Goal: Task Accomplishment & Management: Manage account settings

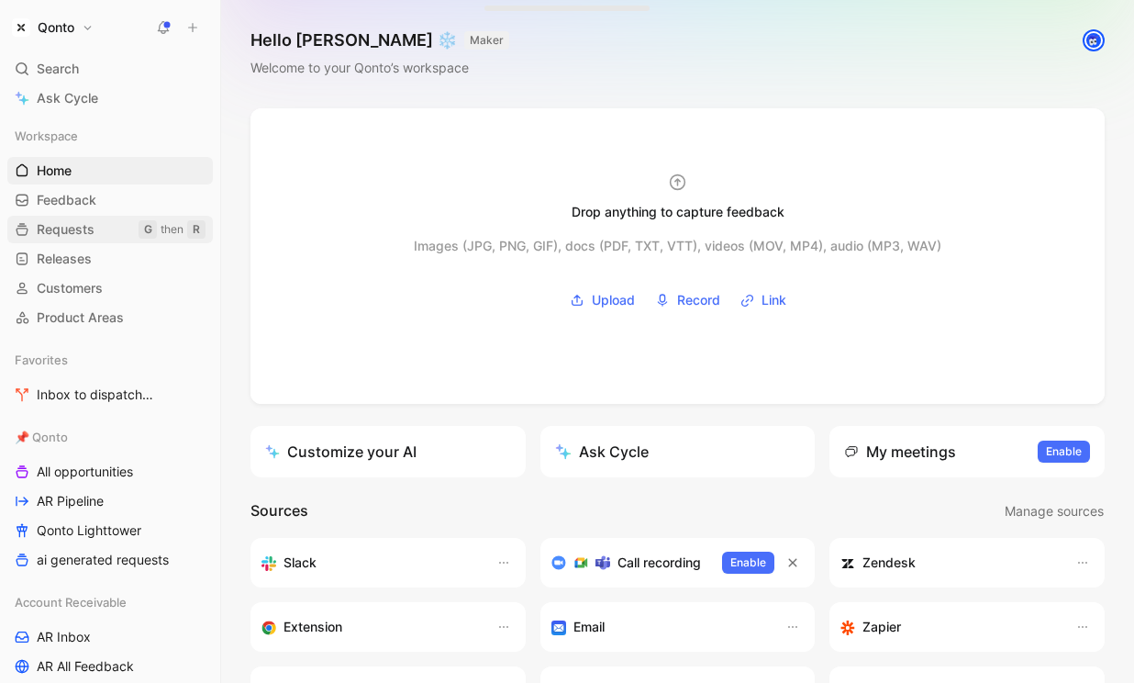
click at [75, 222] on span "Requests" at bounding box center [66, 229] width 58 height 18
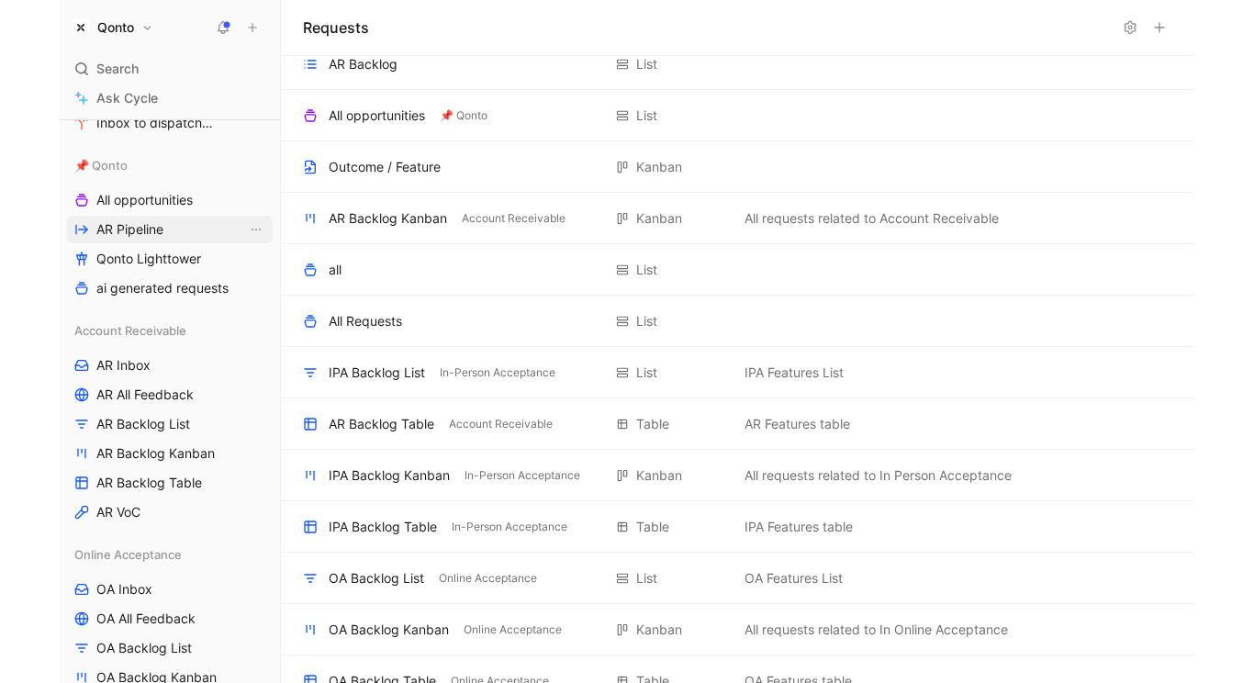
scroll to position [330, 0]
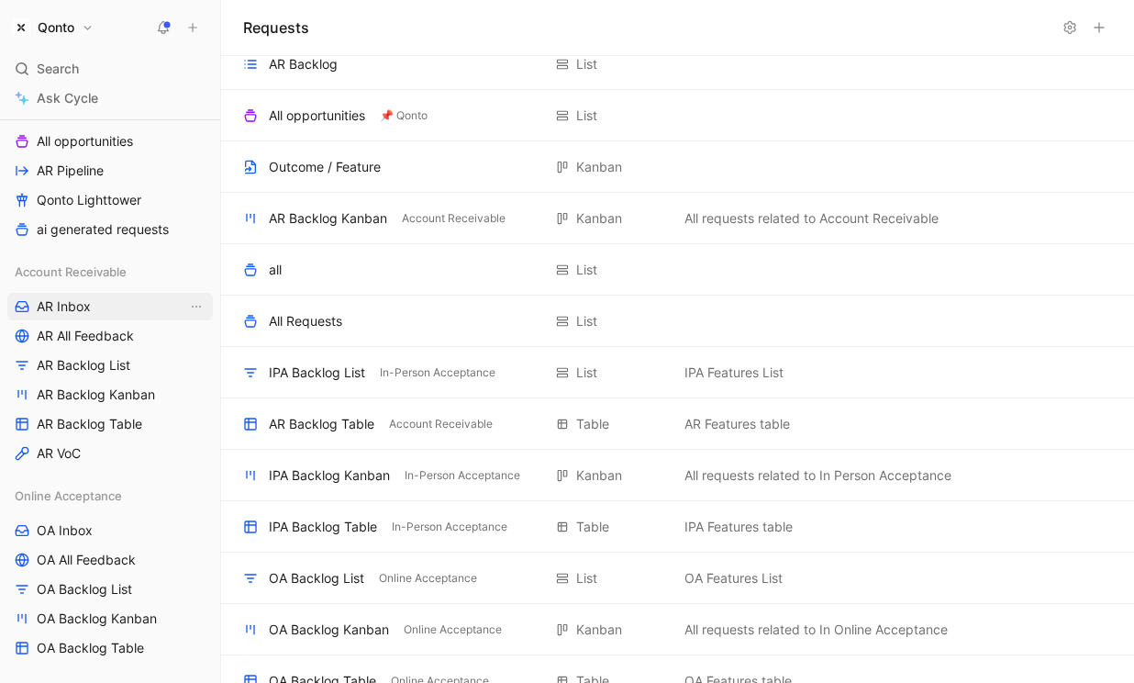
click at [69, 297] on span "AR Inbox" at bounding box center [64, 306] width 54 height 18
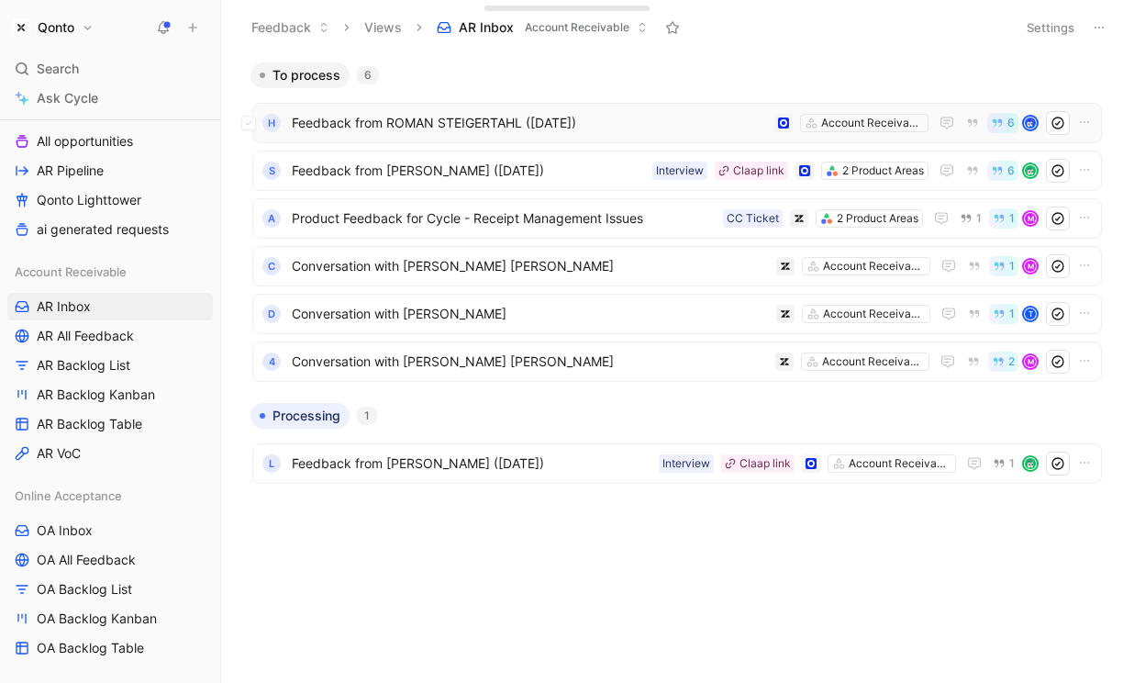
click at [478, 126] on span "Feedback from ROMAN STEIGERTAHL (Aug 26, 2025)" at bounding box center [529, 123] width 475 height 22
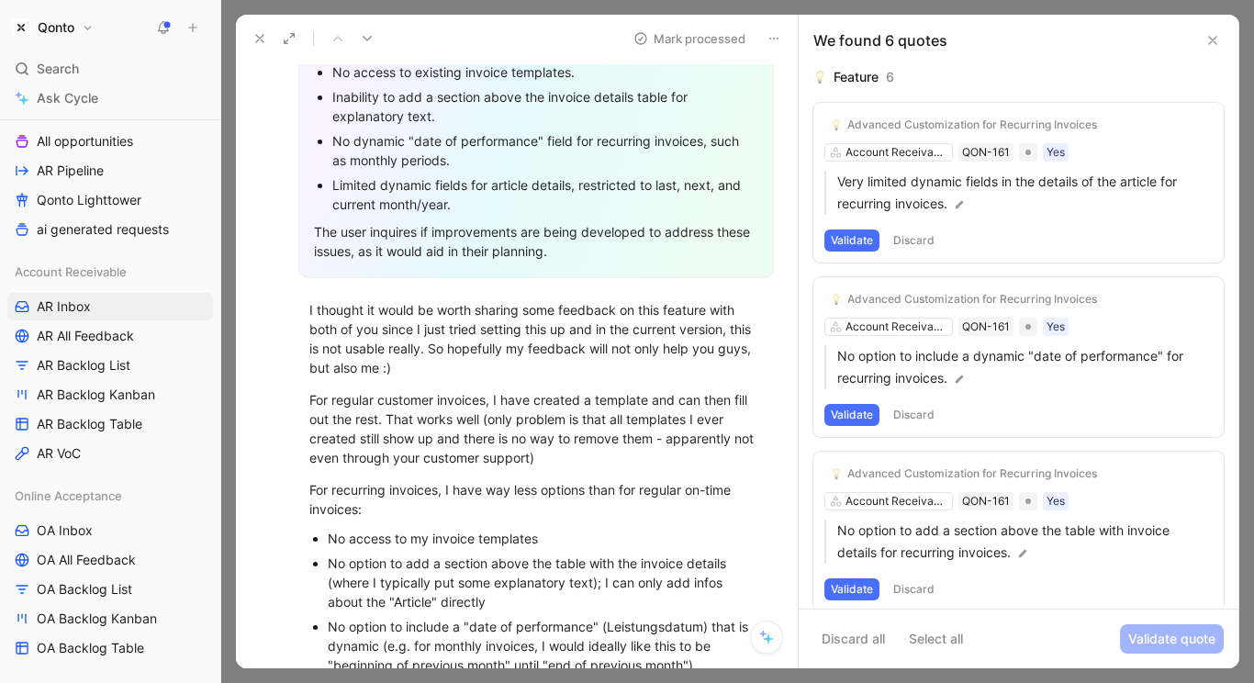
scroll to position [66, 0]
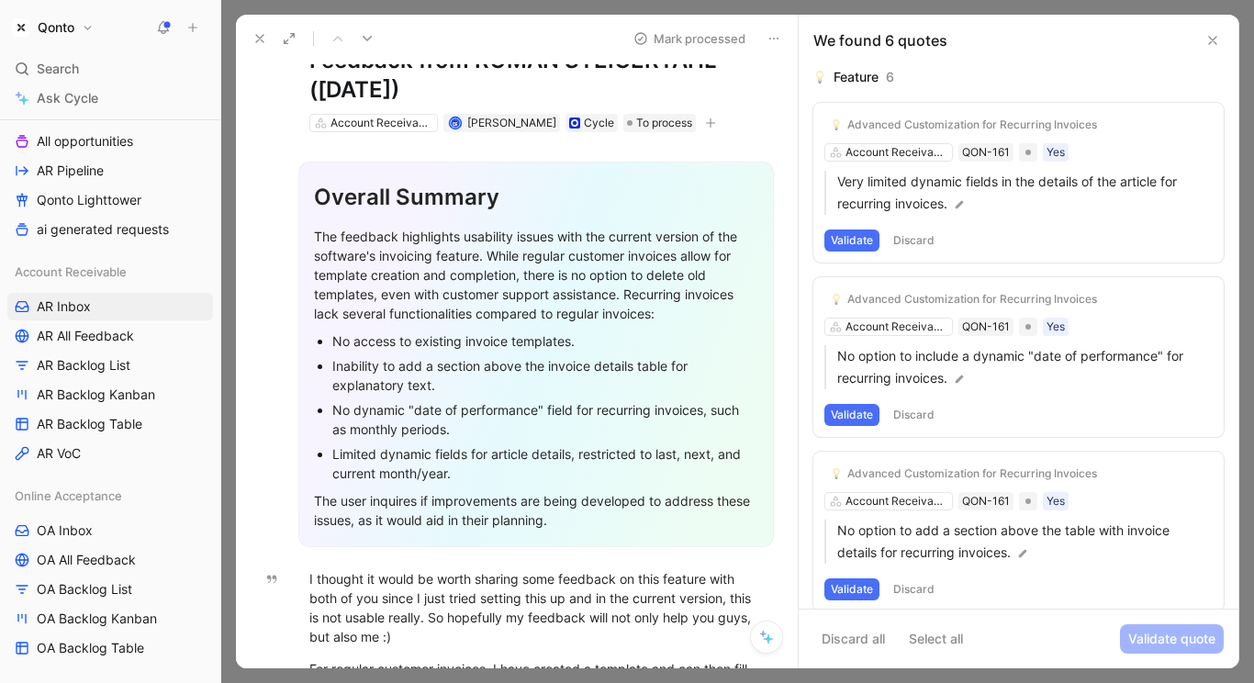
click at [765, 635] on icon at bounding box center [766, 637] width 15 height 15
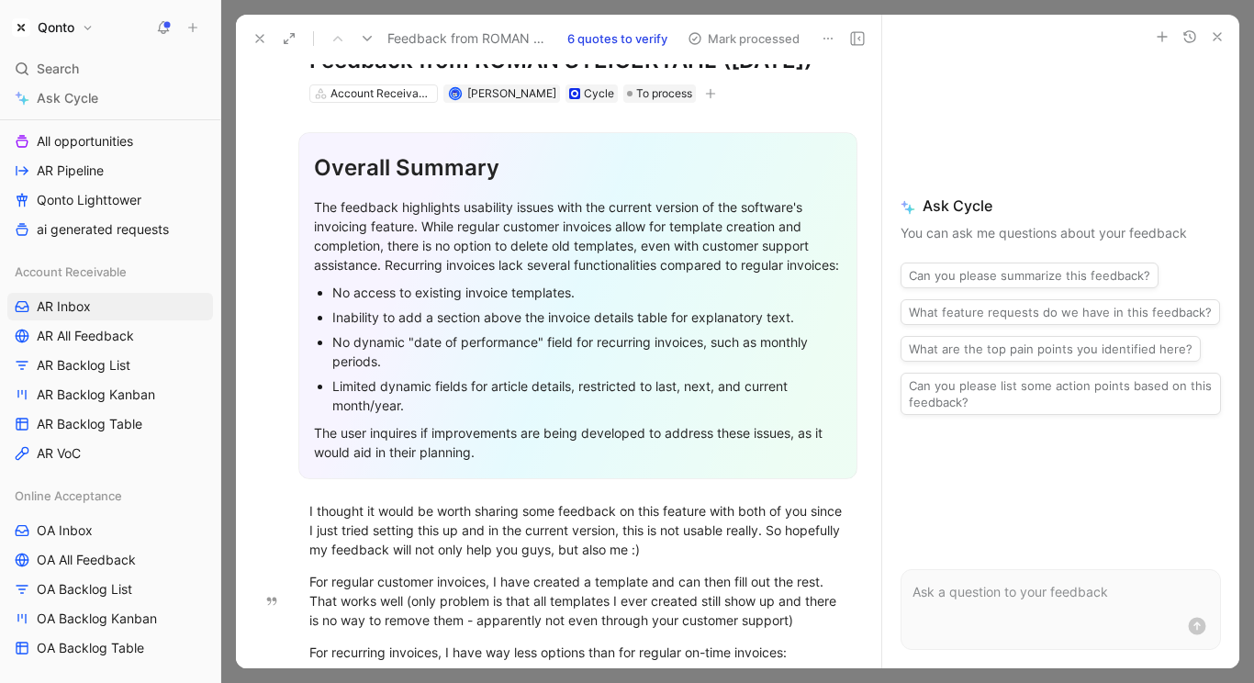
click at [1133, 39] on icon "button" at bounding box center [1217, 36] width 15 height 15
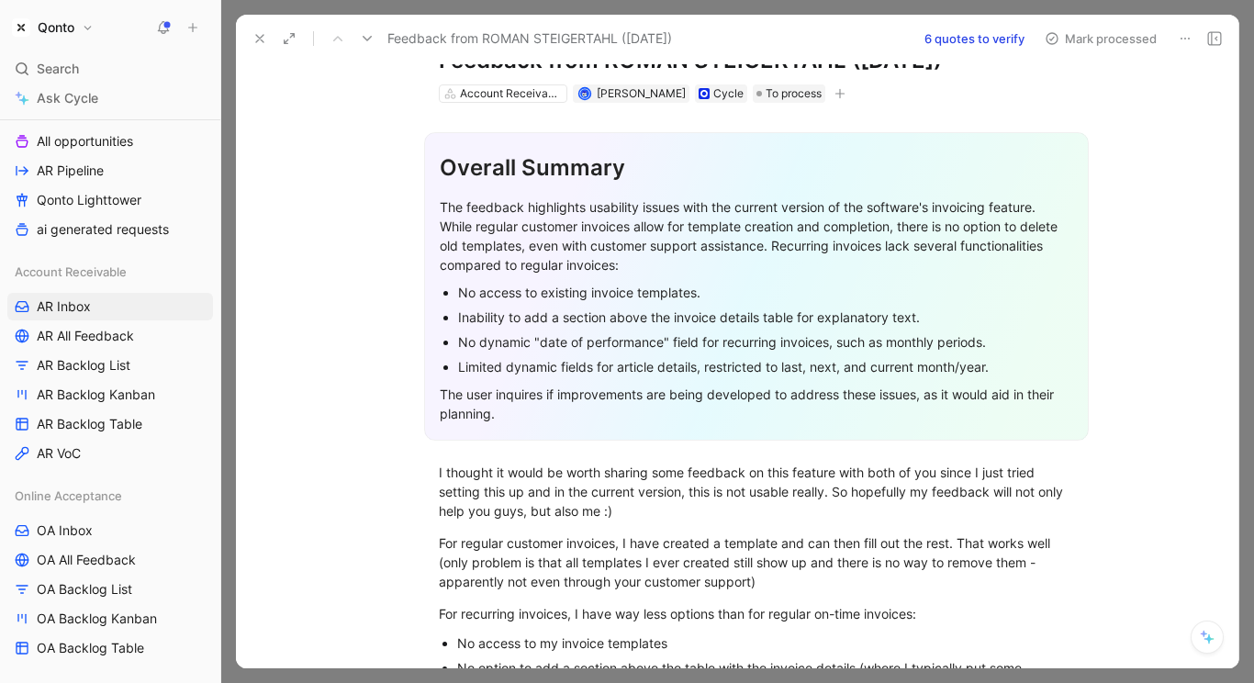
scroll to position [0, 0]
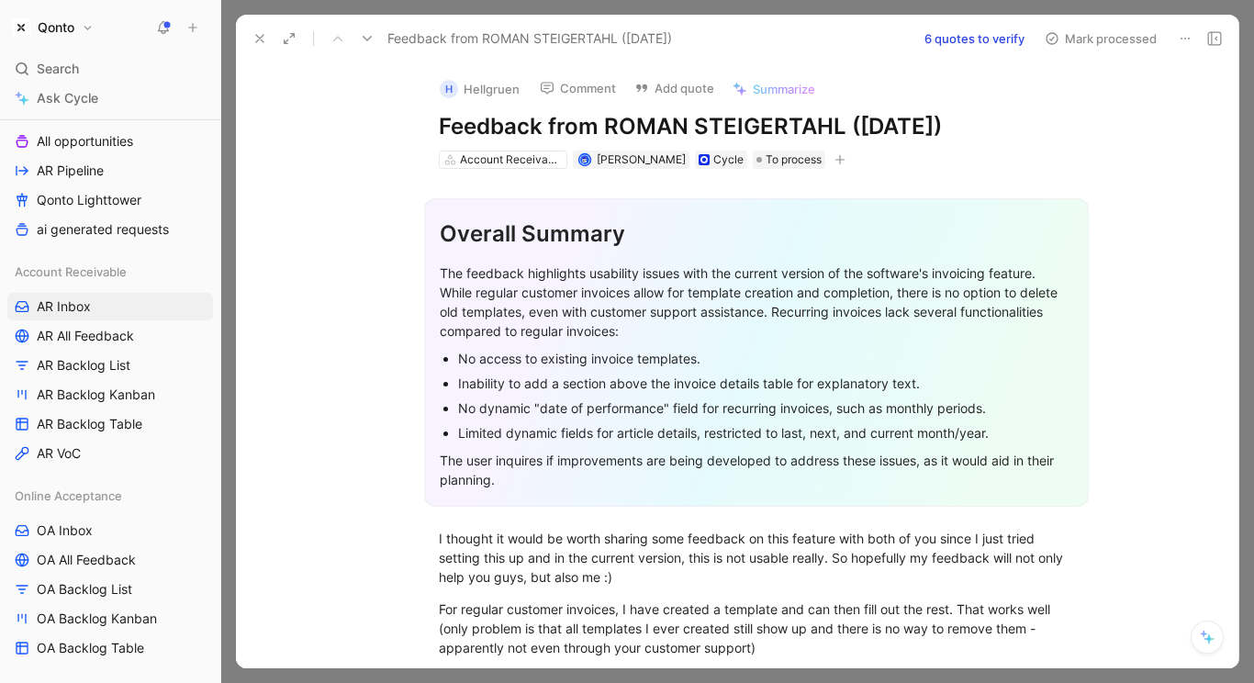
click at [962, 40] on button "6 quotes to verify" at bounding box center [974, 39] width 117 height 26
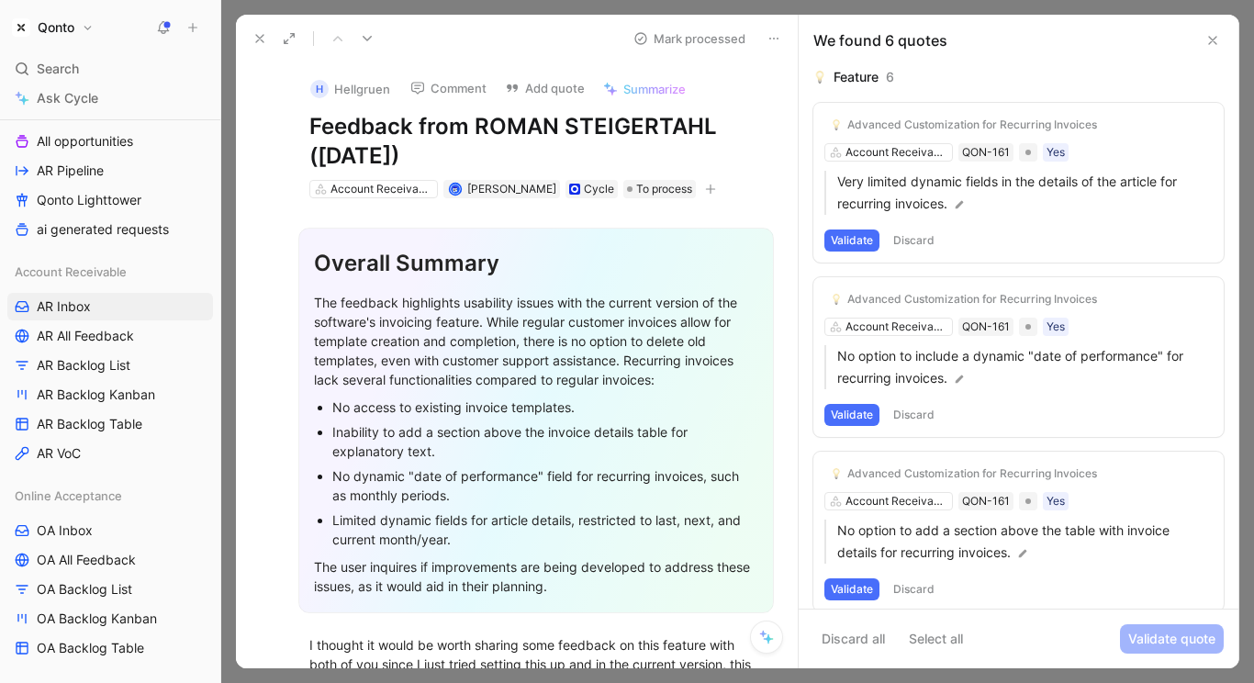
click at [262, 38] on icon at bounding box center [259, 38] width 15 height 15
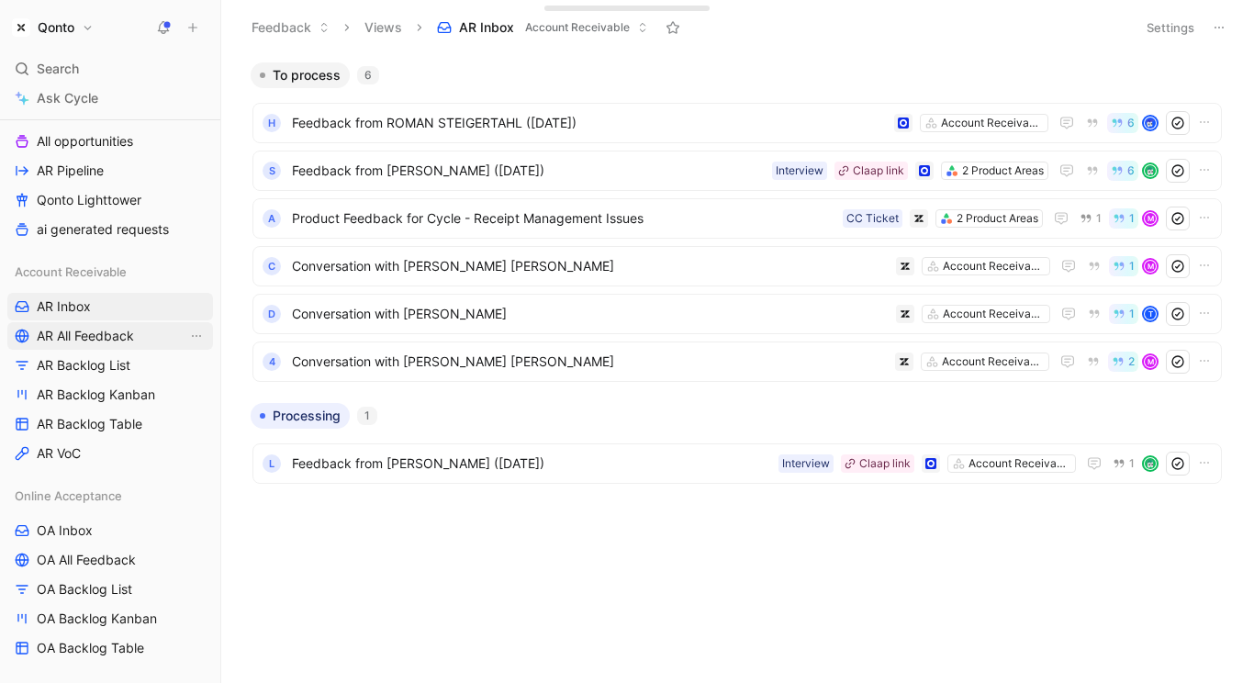
click at [102, 335] on span "AR All Feedback" at bounding box center [85, 336] width 97 height 18
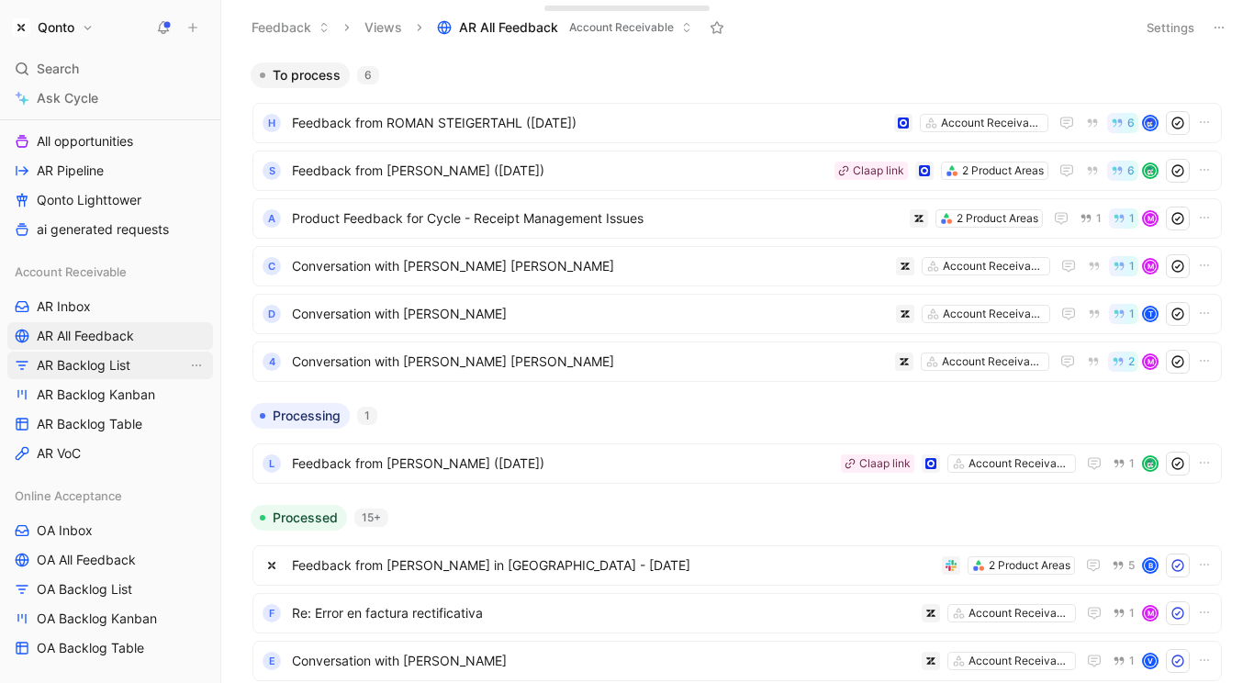
click at [121, 369] on span "AR Backlog List" at bounding box center [84, 365] width 94 height 18
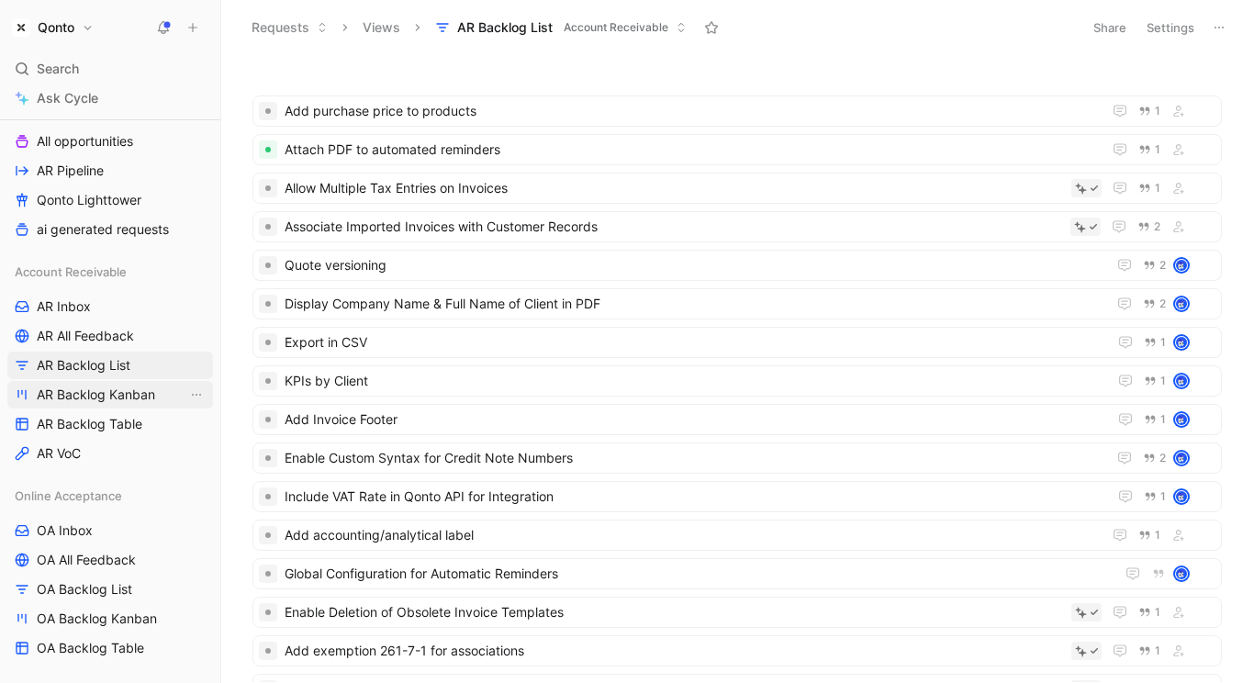
click at [125, 393] on span "AR Backlog Kanban" at bounding box center [96, 394] width 118 height 18
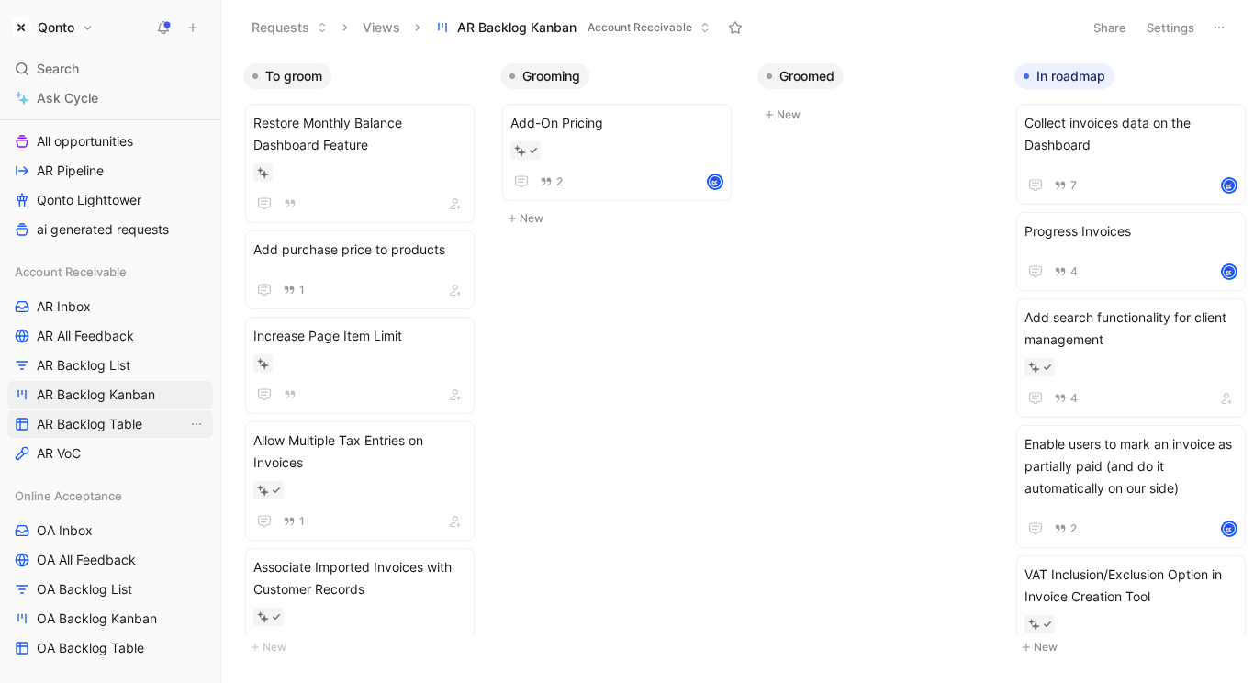
click at [123, 426] on span "AR Backlog Table" at bounding box center [90, 424] width 106 height 18
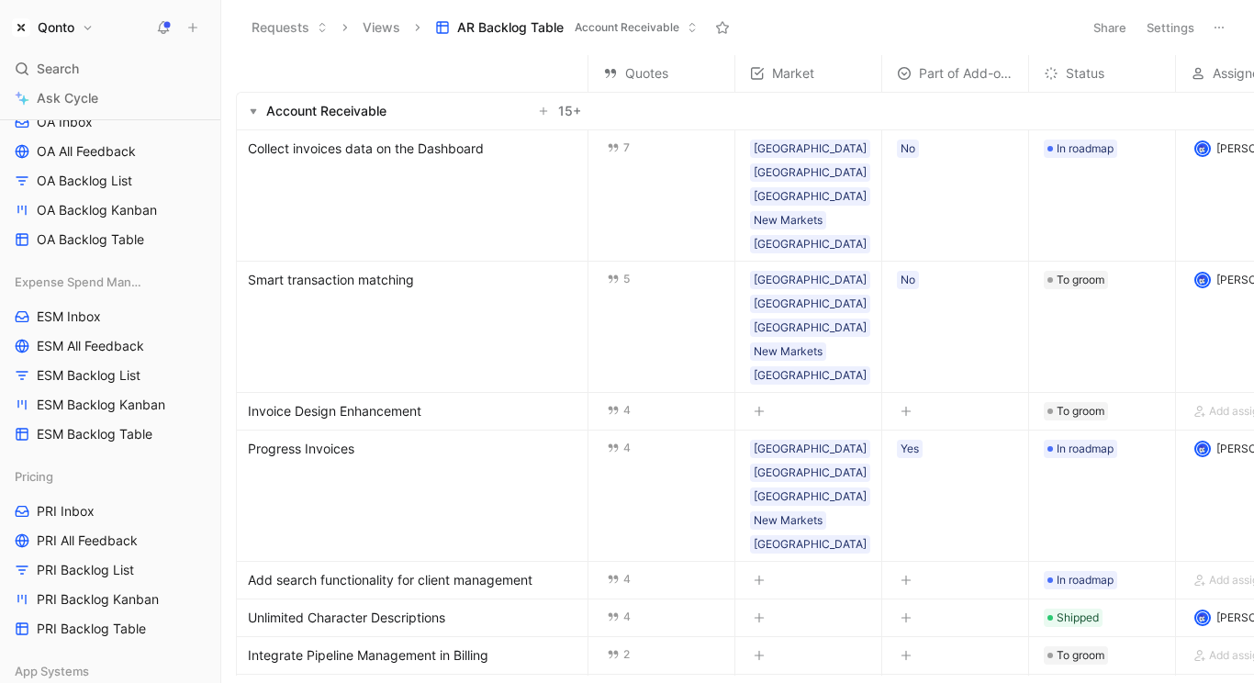
scroll to position [826, 0]
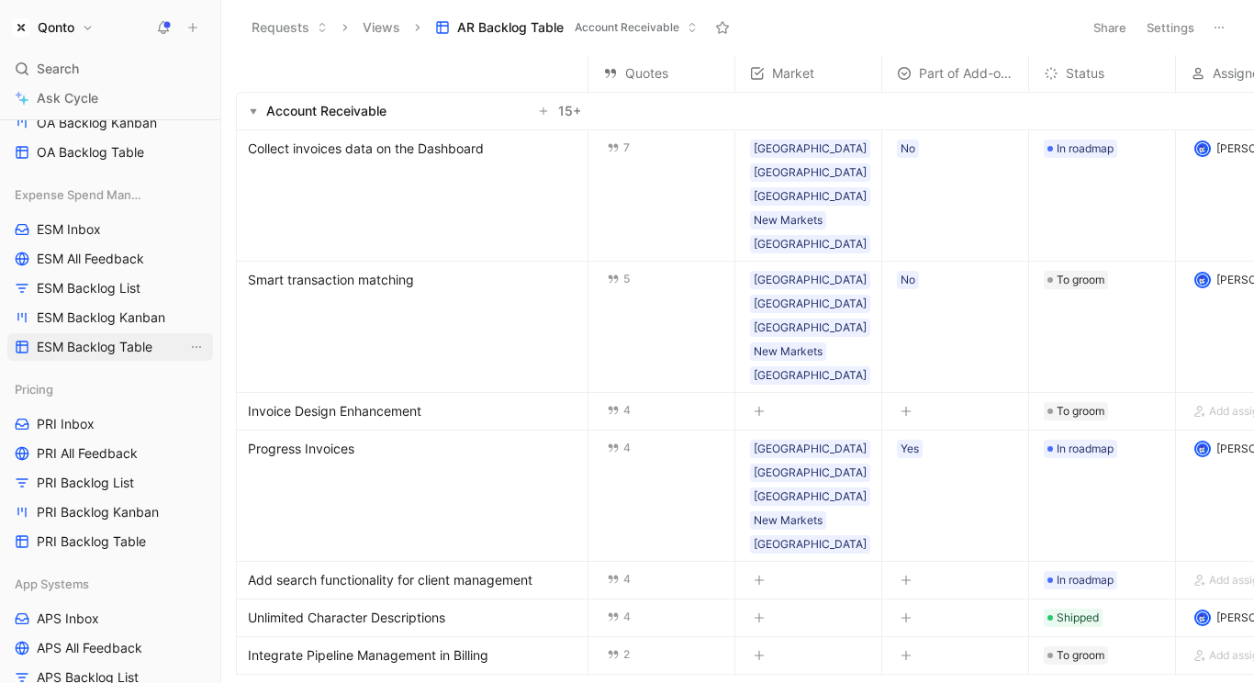
click at [80, 343] on span "ESM Backlog Table" at bounding box center [95, 347] width 116 height 18
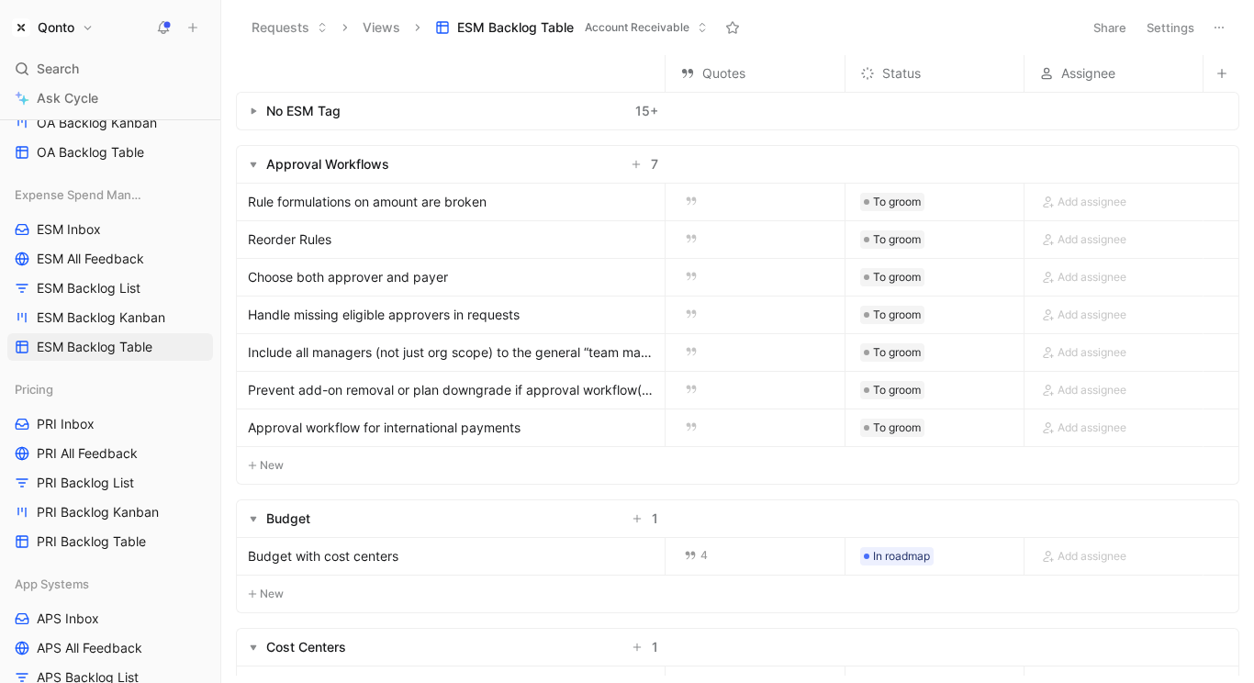
click at [253, 119] on button "button" at bounding box center [253, 111] width 18 height 18
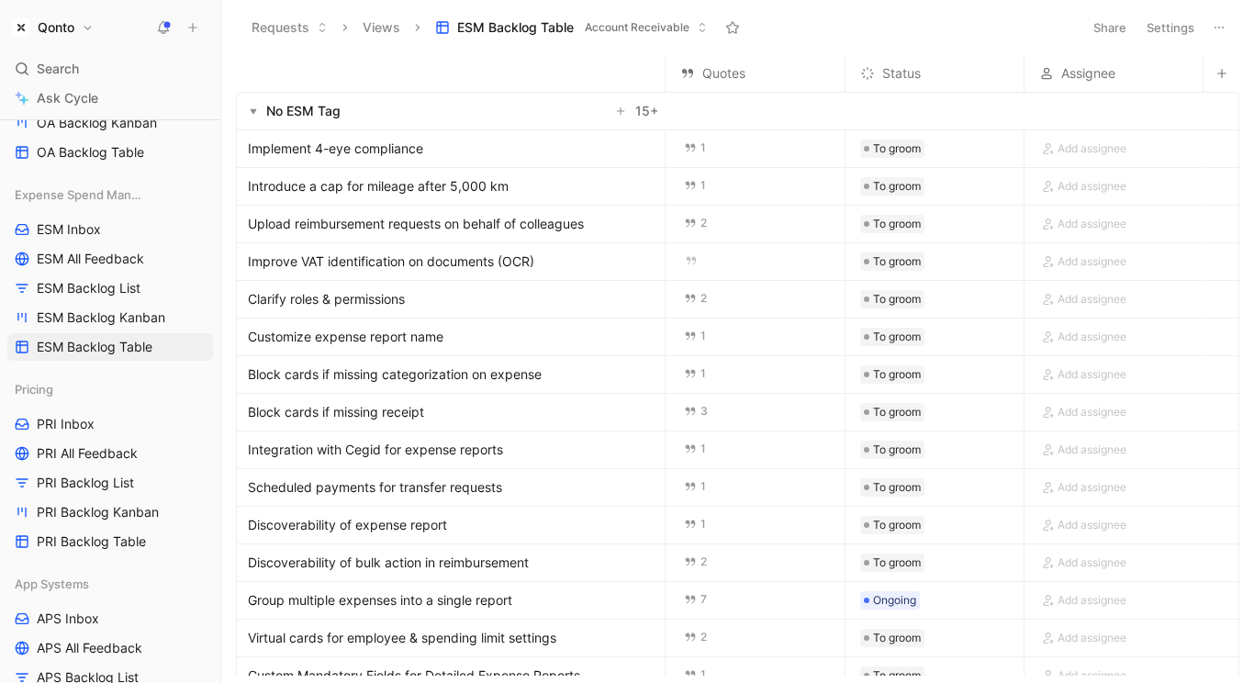
click at [250, 112] on icon "button" at bounding box center [253, 110] width 7 height 7
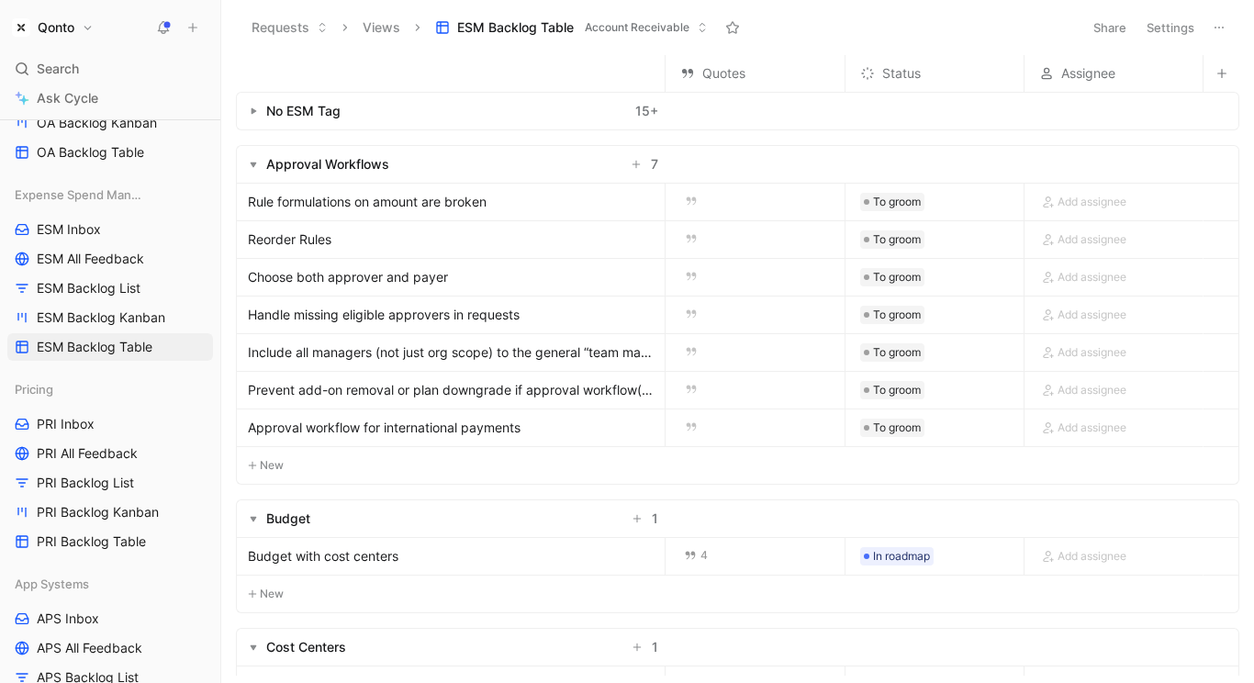
click at [255, 167] on icon "button" at bounding box center [253, 164] width 7 height 7
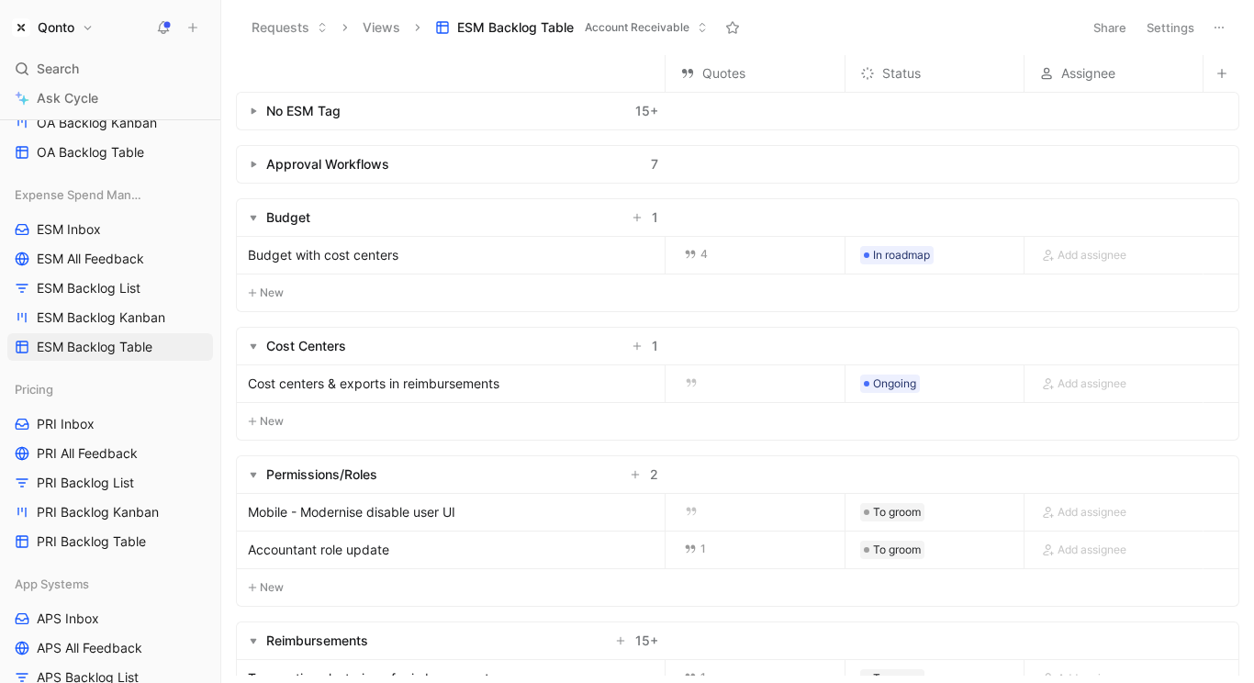
click at [252, 215] on icon "button" at bounding box center [253, 217] width 7 height 7
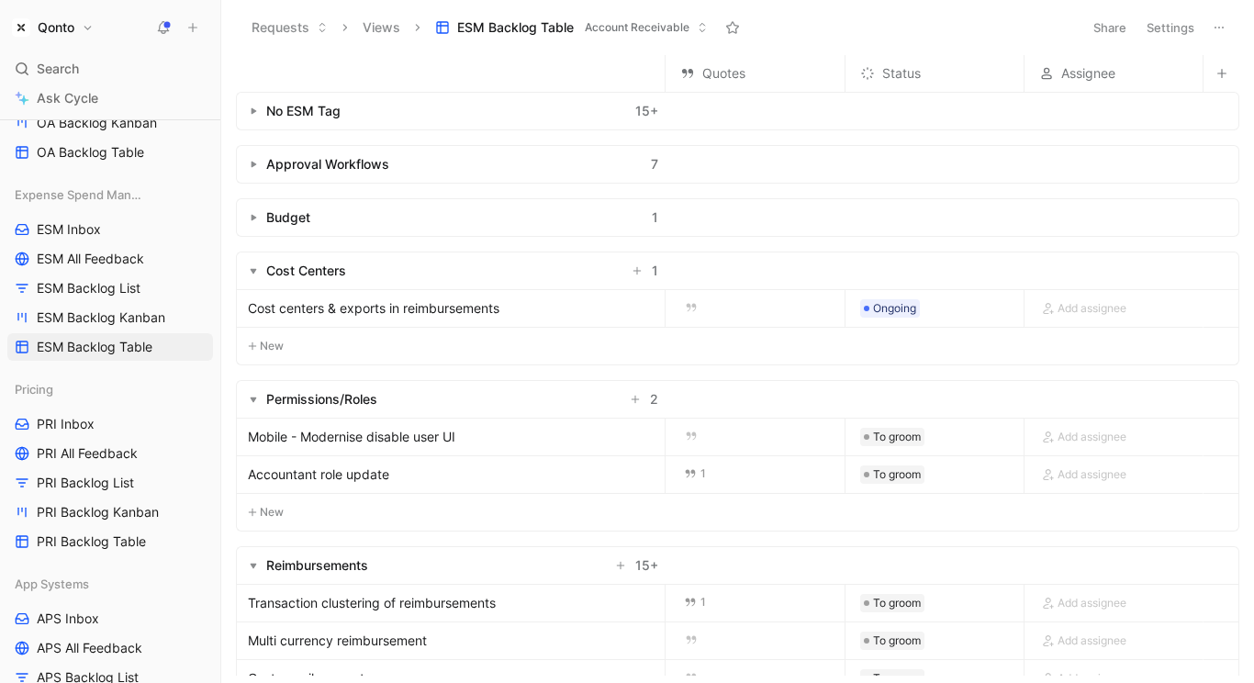
click at [252, 215] on icon "button" at bounding box center [253, 217] width 7 height 7
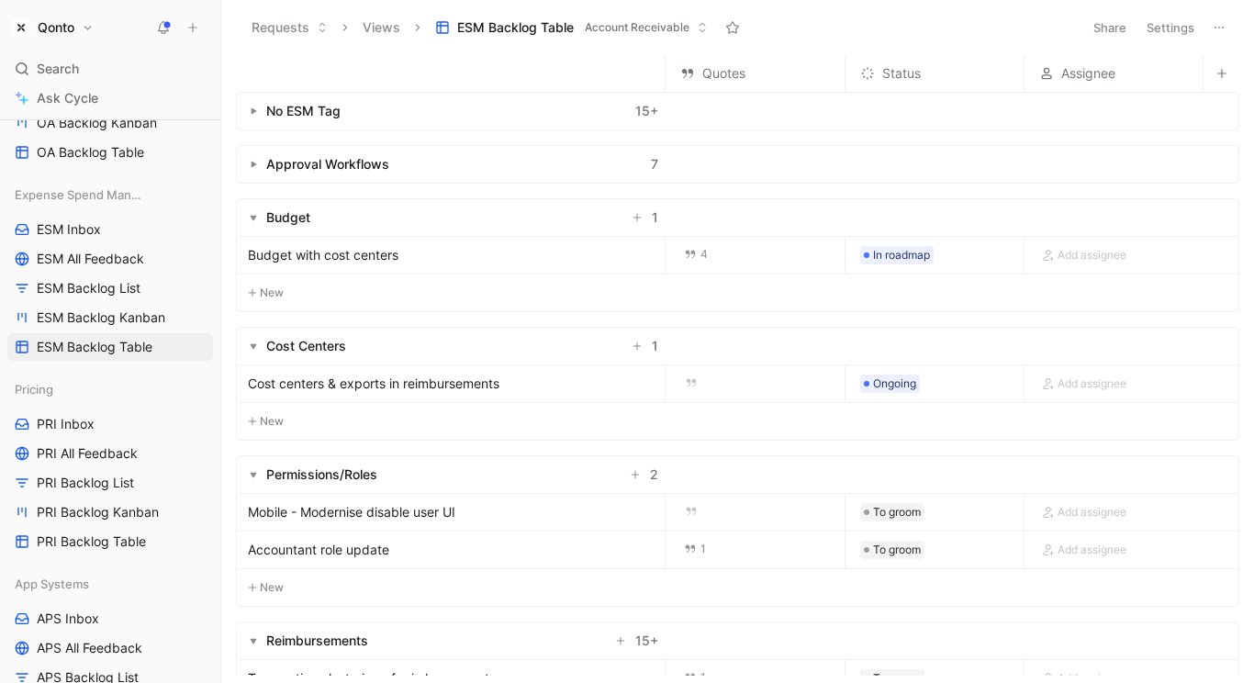
click at [1133, 23] on button "Settings" at bounding box center [1170, 28] width 64 height 26
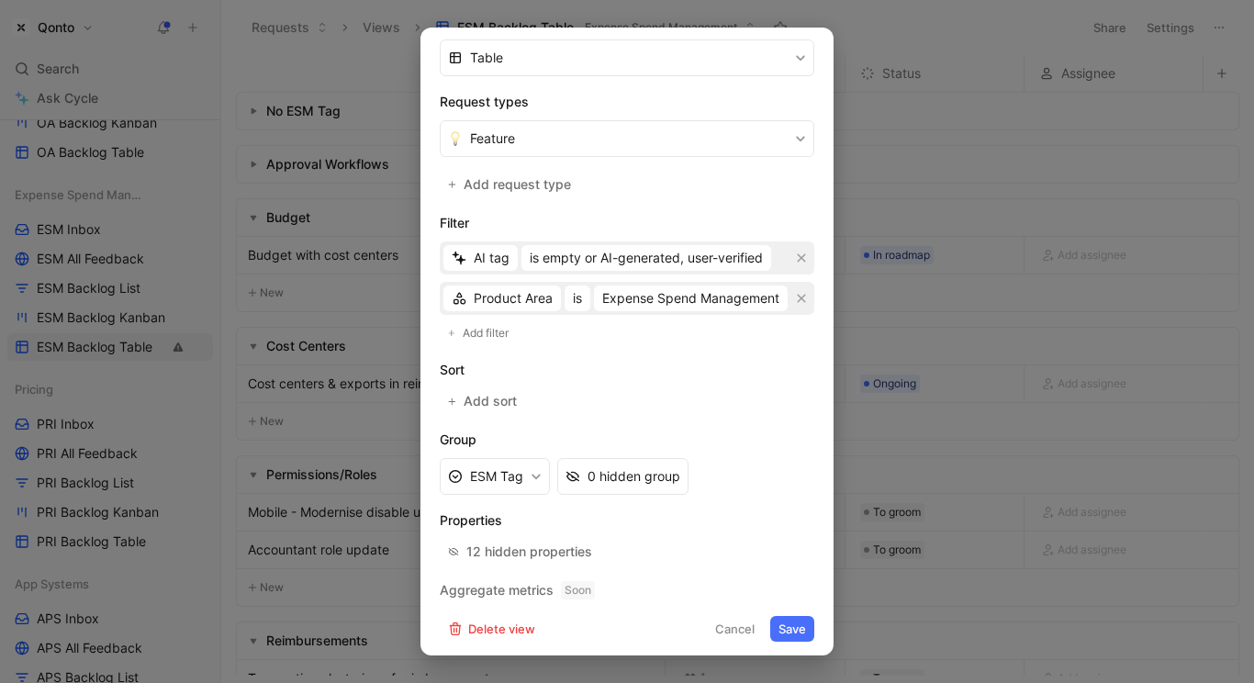
scroll to position [319, 0]
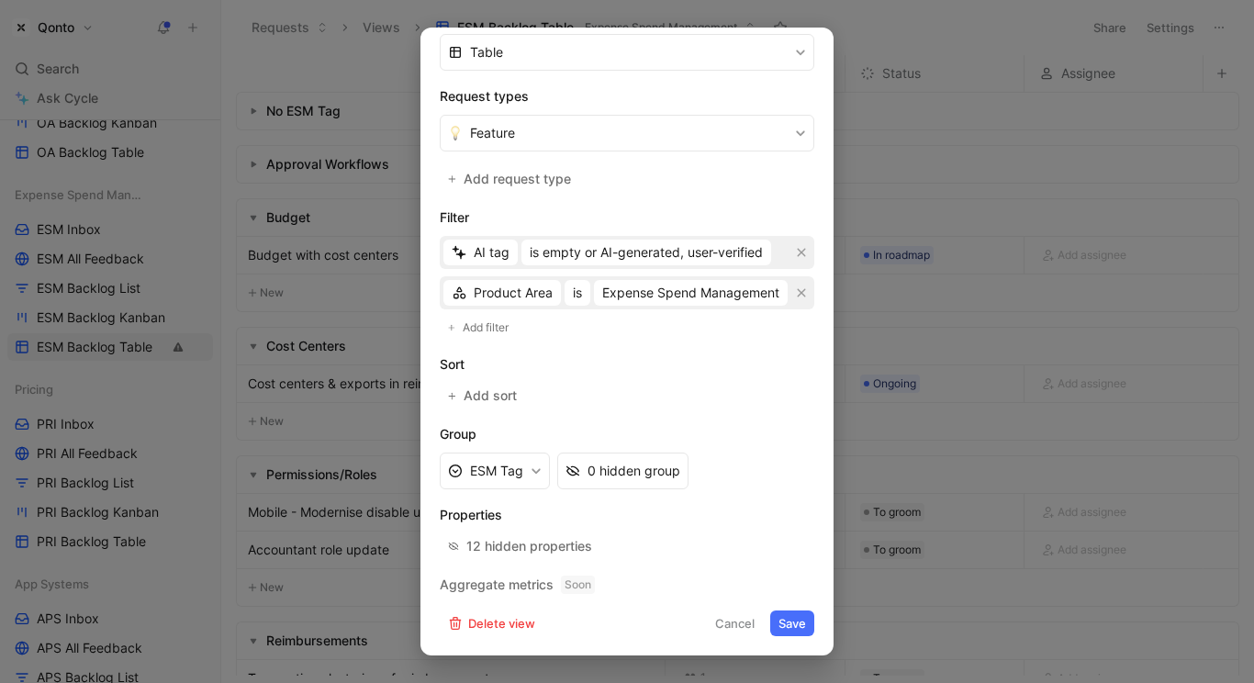
click at [295, 452] on div at bounding box center [627, 341] width 1254 height 683
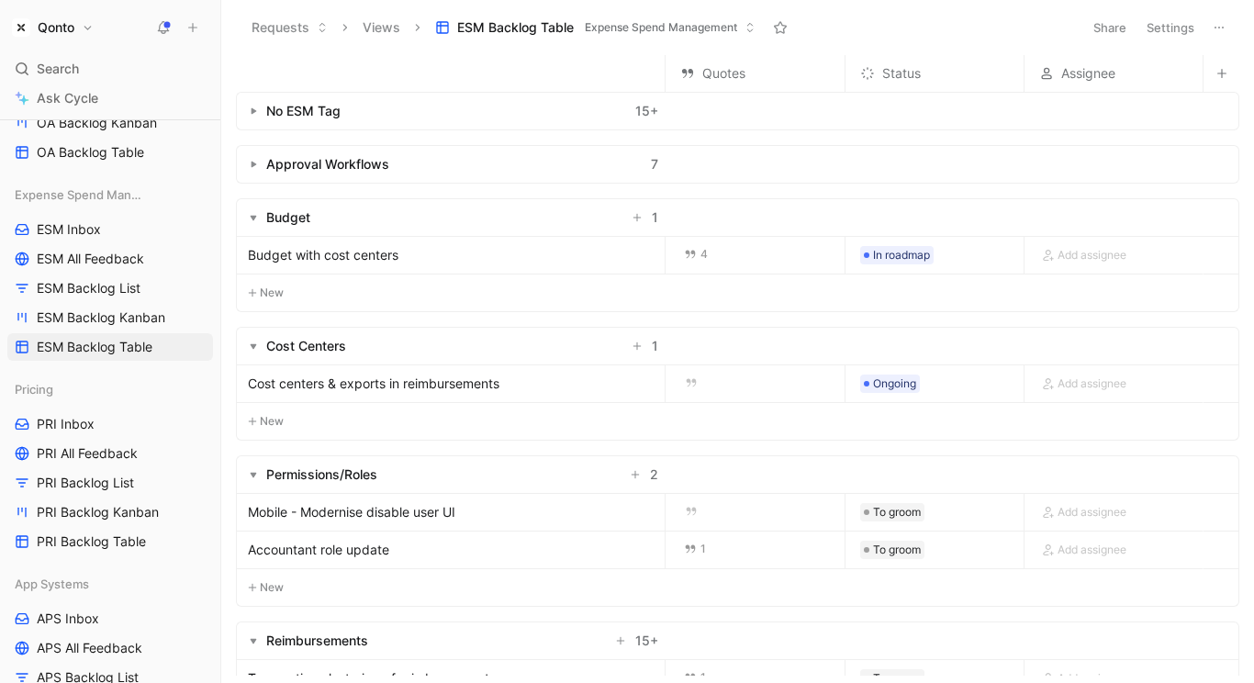
click at [250, 161] on icon "button" at bounding box center [253, 164] width 7 height 7
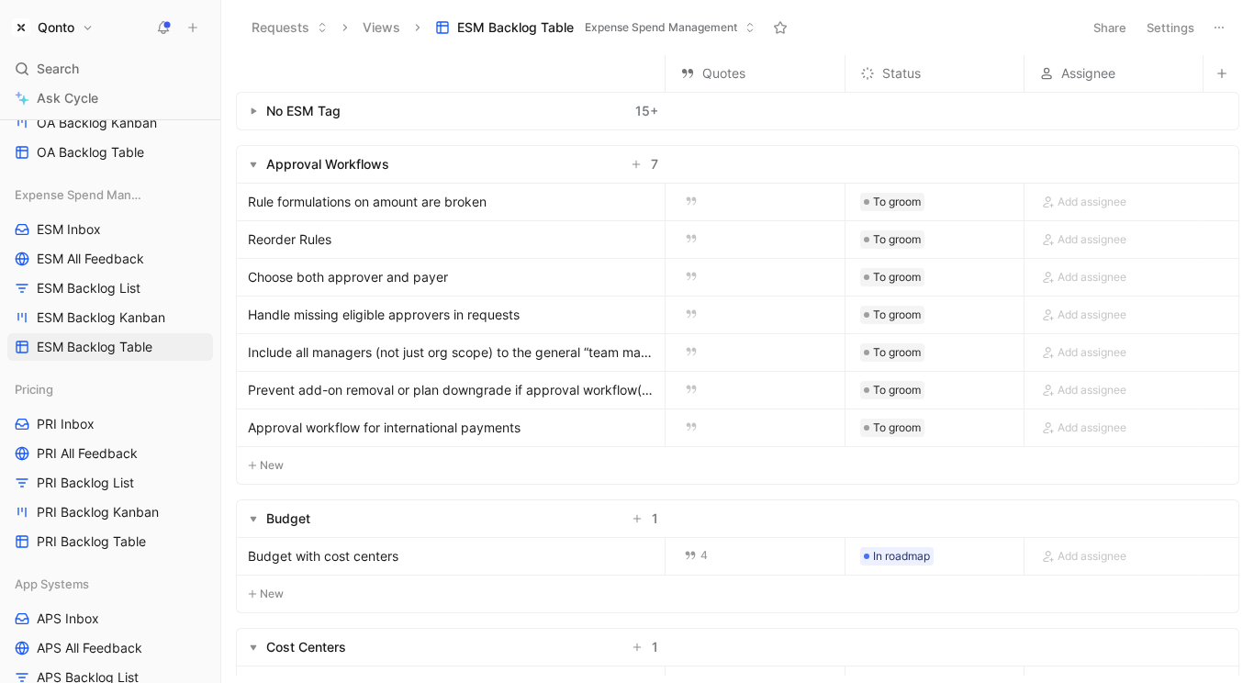
click at [245, 106] on button "button" at bounding box center [253, 111] width 18 height 18
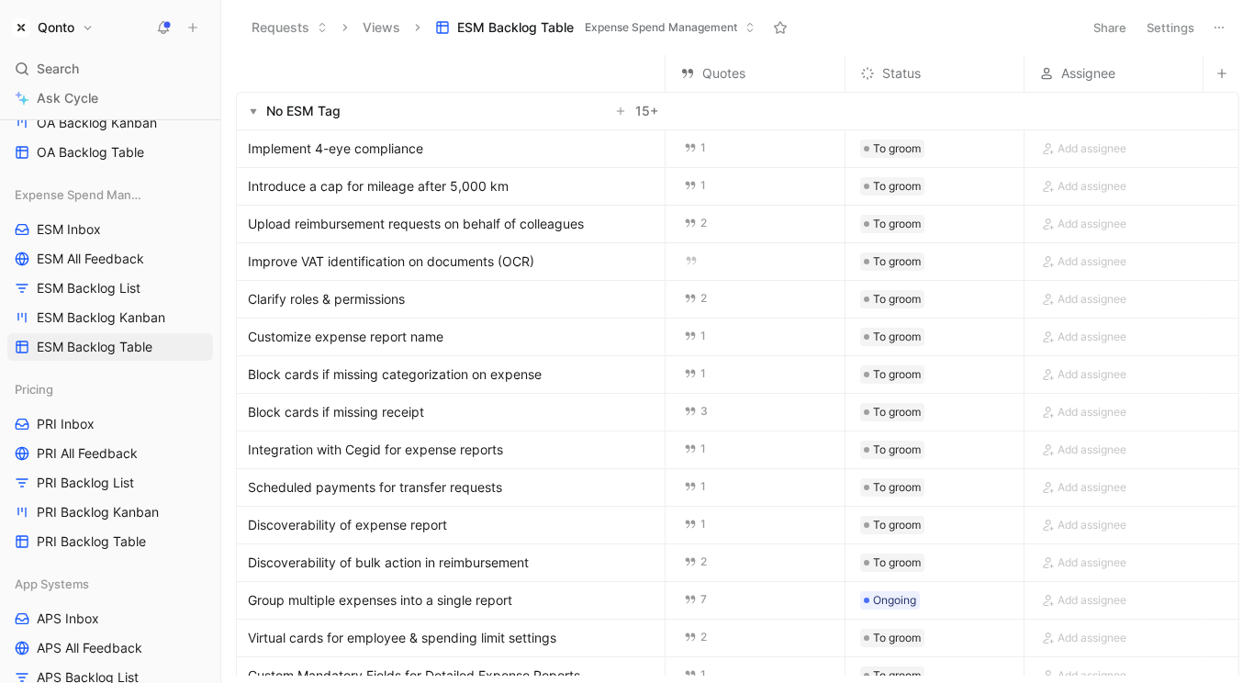
drag, startPoint x: 330, startPoint y: 141, endPoint x: 369, endPoint y: 123, distance: 42.7
click at [95, 232] on span "ESM Inbox" at bounding box center [69, 229] width 64 height 18
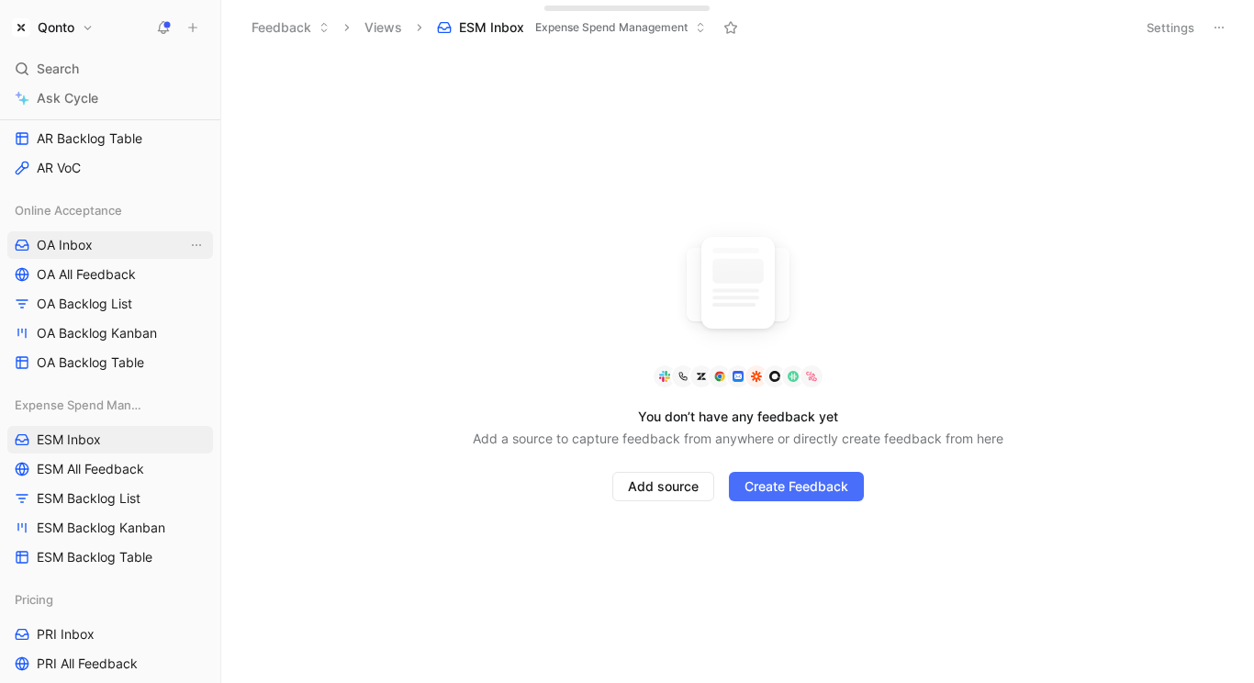
scroll to position [463, 0]
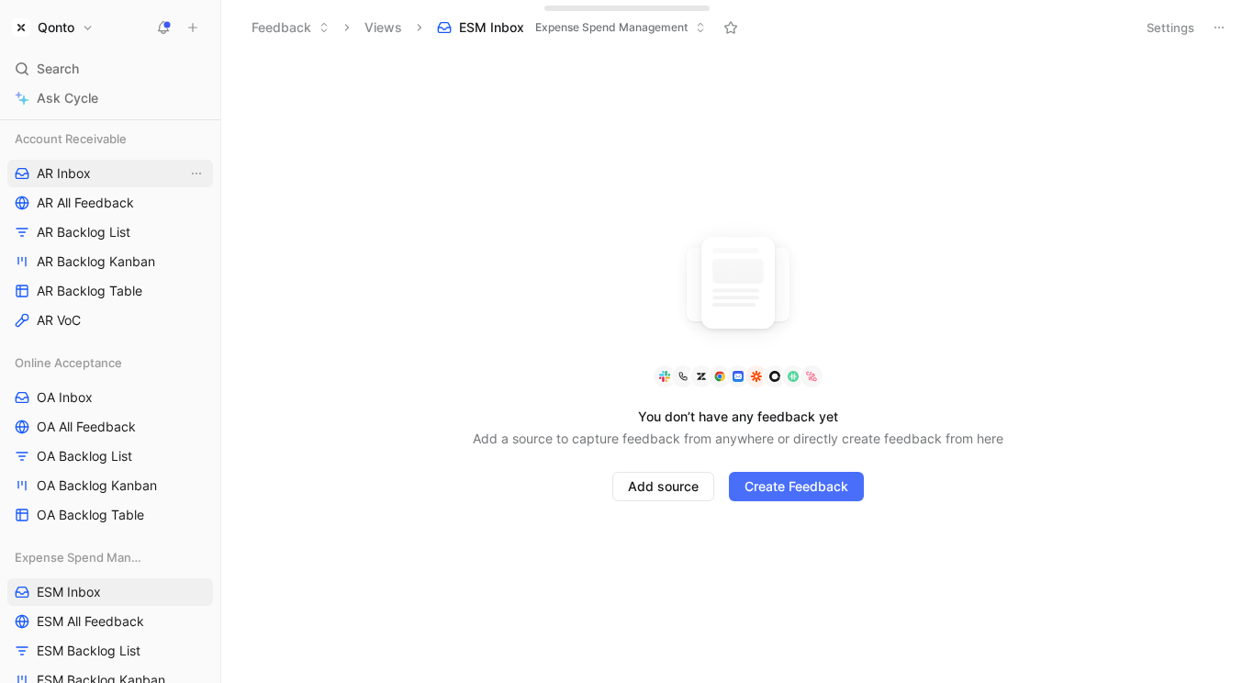
click at [72, 173] on span "AR Inbox" at bounding box center [64, 173] width 54 height 18
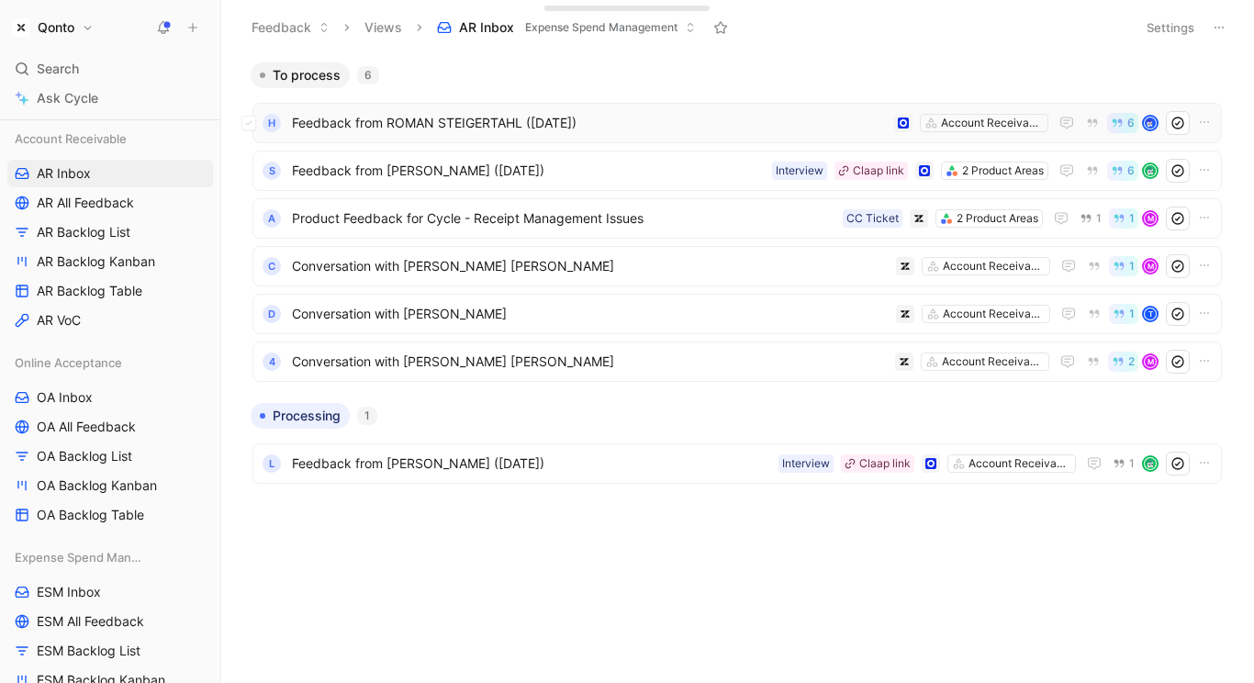
click at [495, 118] on span "Feedback from ROMAN STEIGERTAHL (Aug 26, 2025)" at bounding box center [589, 123] width 595 height 22
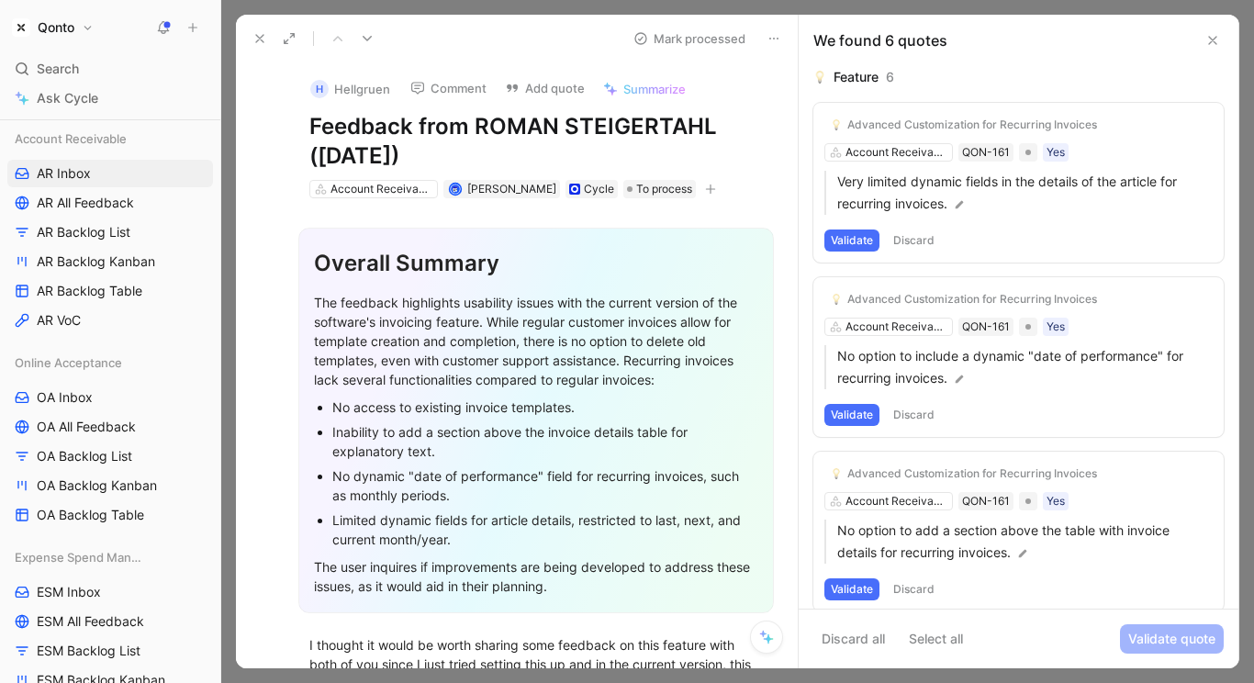
click at [252, 36] on icon at bounding box center [259, 38] width 15 height 15
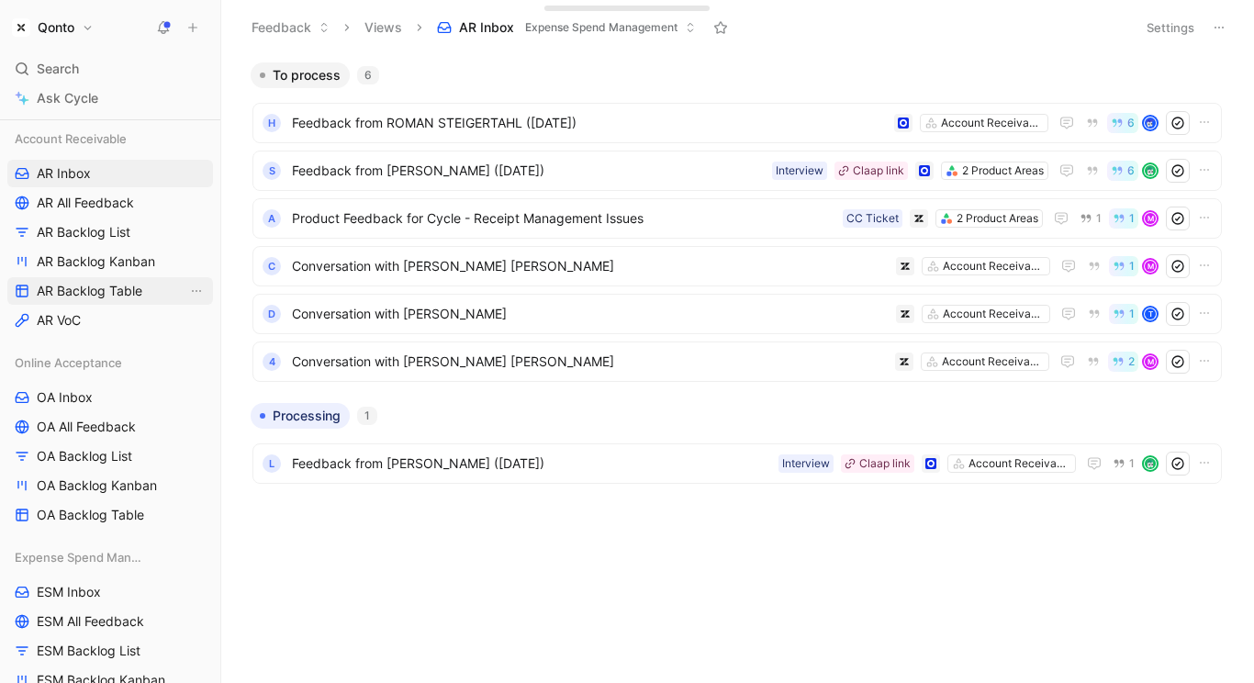
click at [106, 285] on span "AR Backlog Table" at bounding box center [90, 291] width 106 height 18
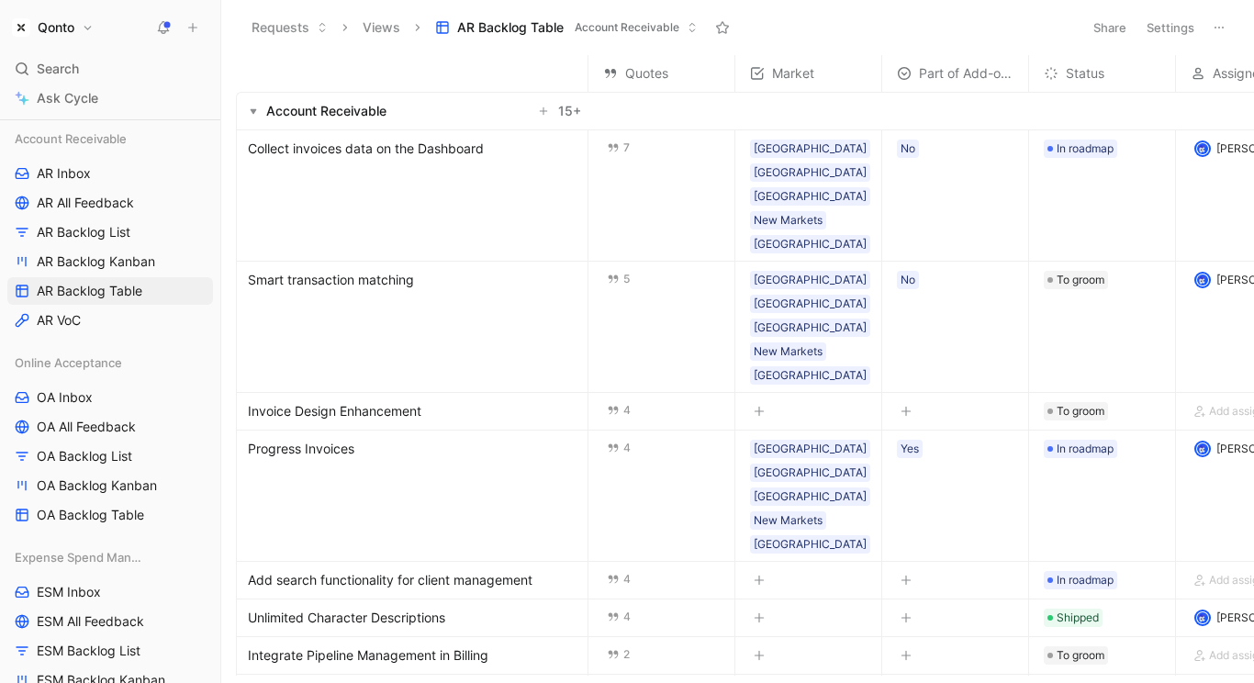
click at [430, 149] on span "Collect invoices data on the Dashboard" at bounding box center [366, 149] width 236 height 22
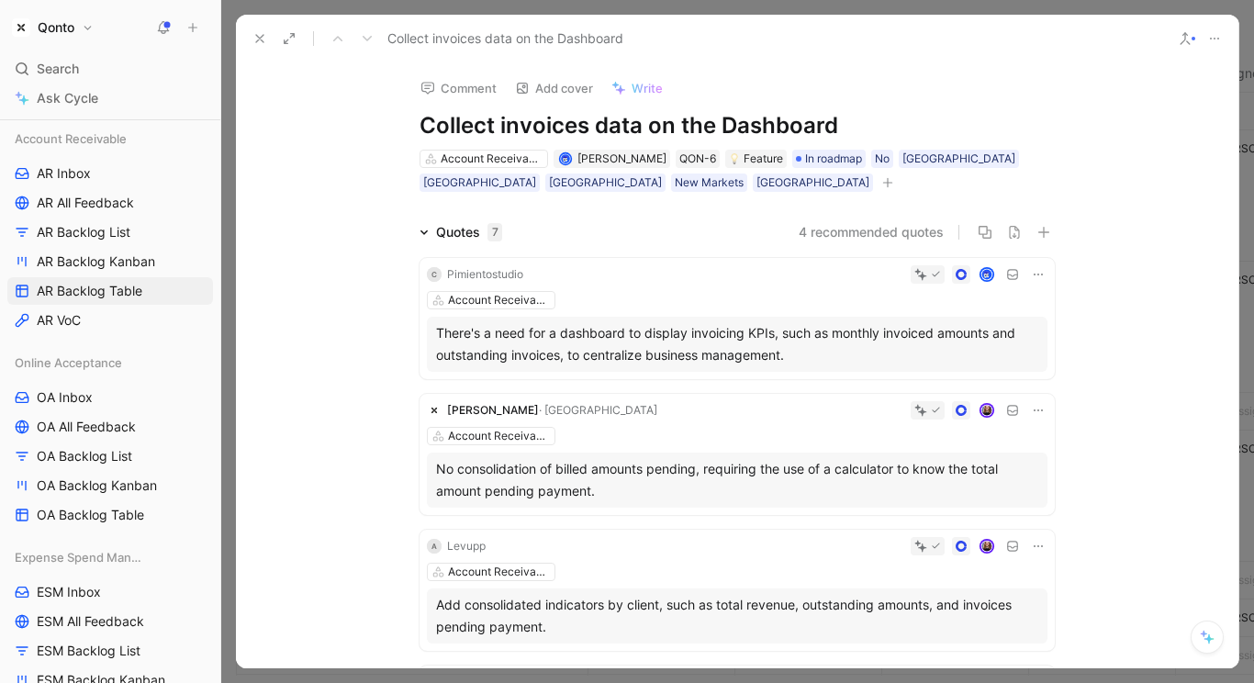
click at [260, 38] on use at bounding box center [259, 38] width 7 height 7
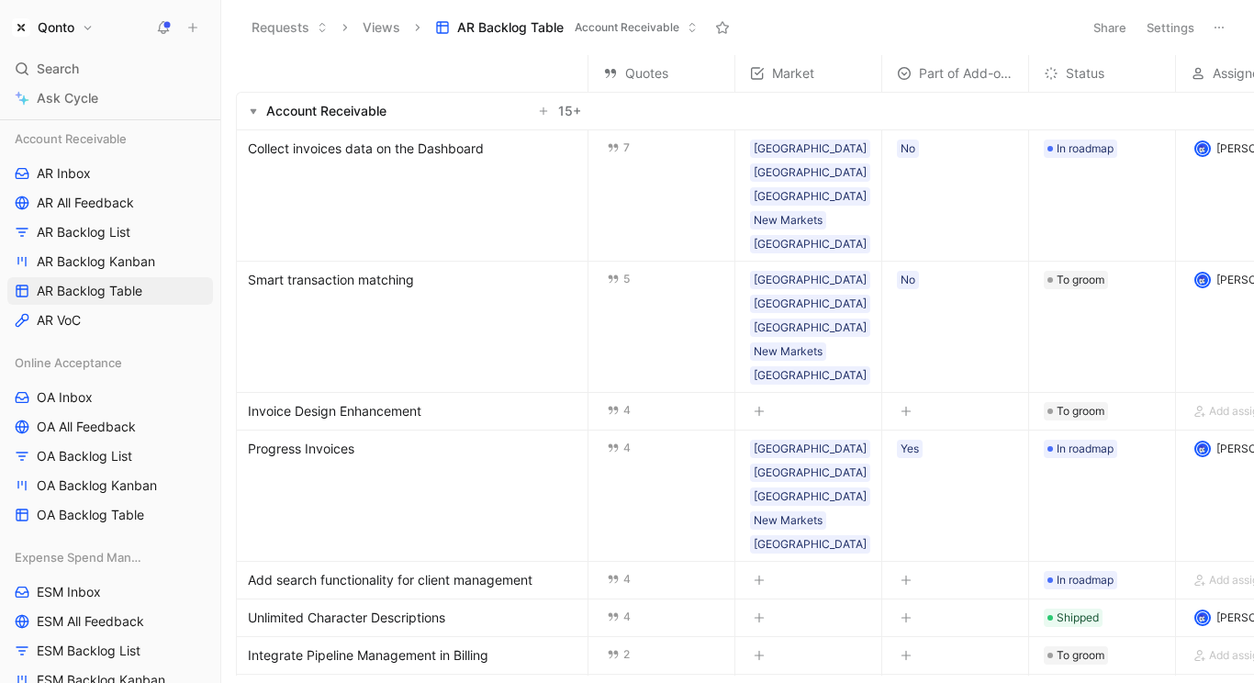
click at [69, 21] on h1 "Qonto" at bounding box center [56, 27] width 37 height 17
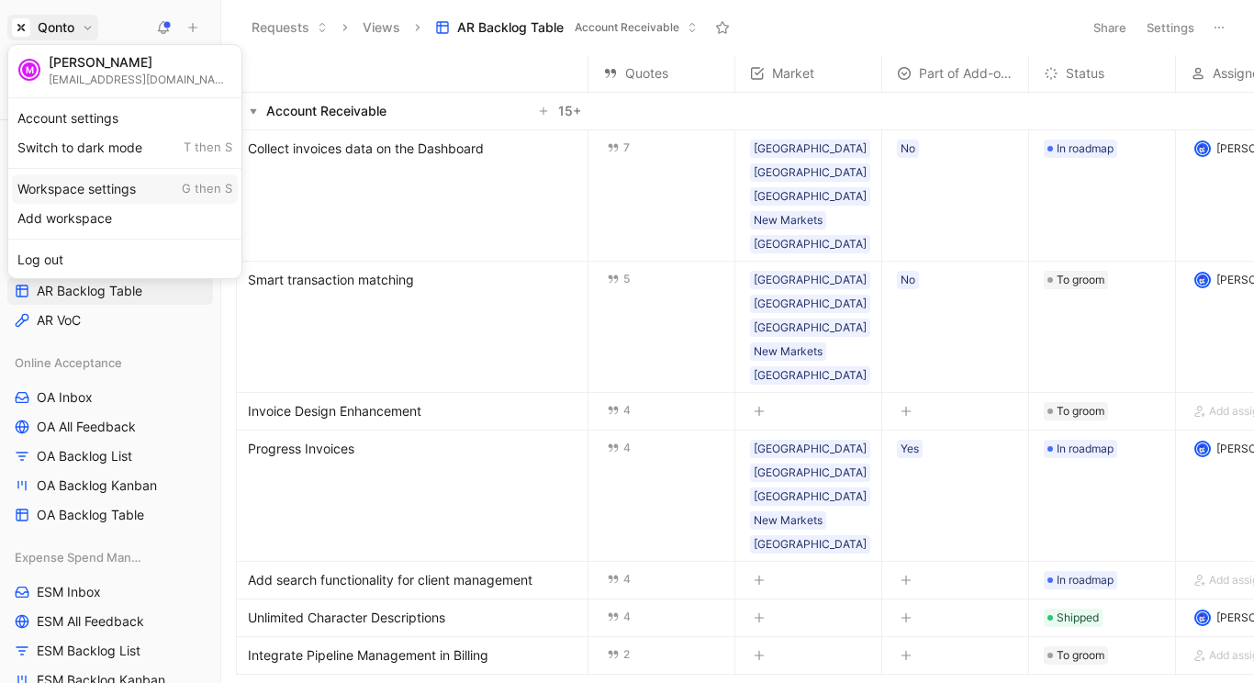
click at [123, 195] on div "Workspace settings G then S" at bounding box center [125, 188] width 226 height 29
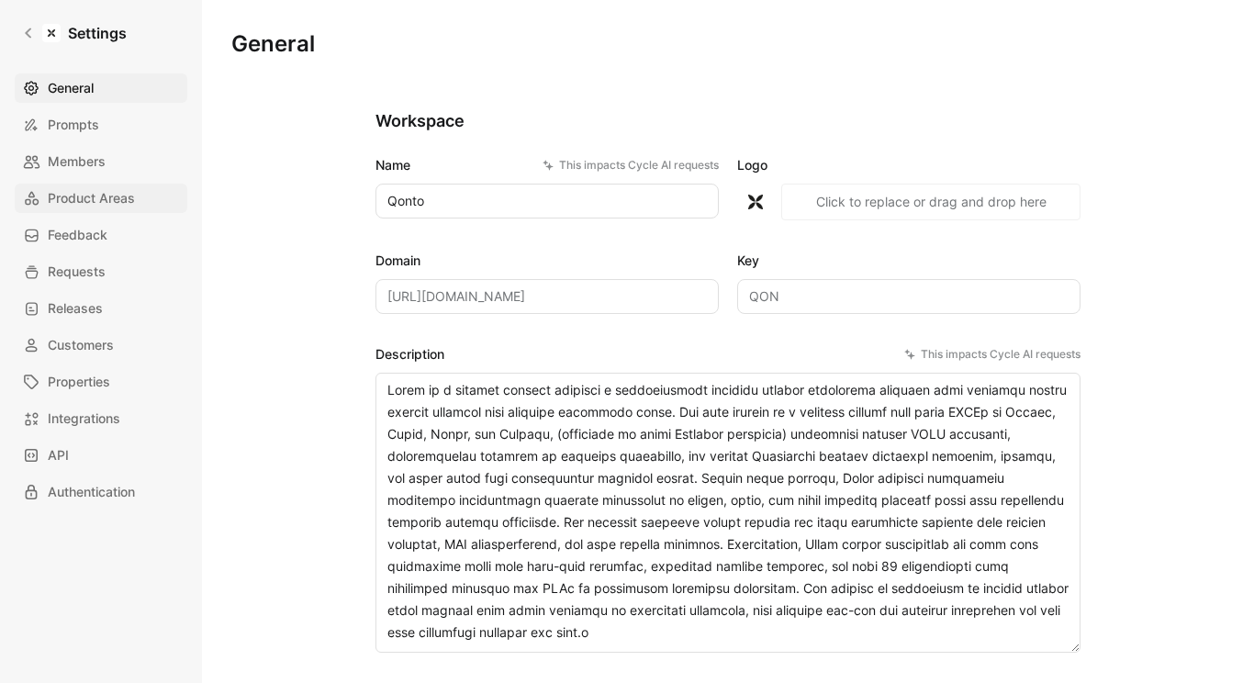
click at [105, 196] on span "Product Areas" at bounding box center [91, 198] width 87 height 22
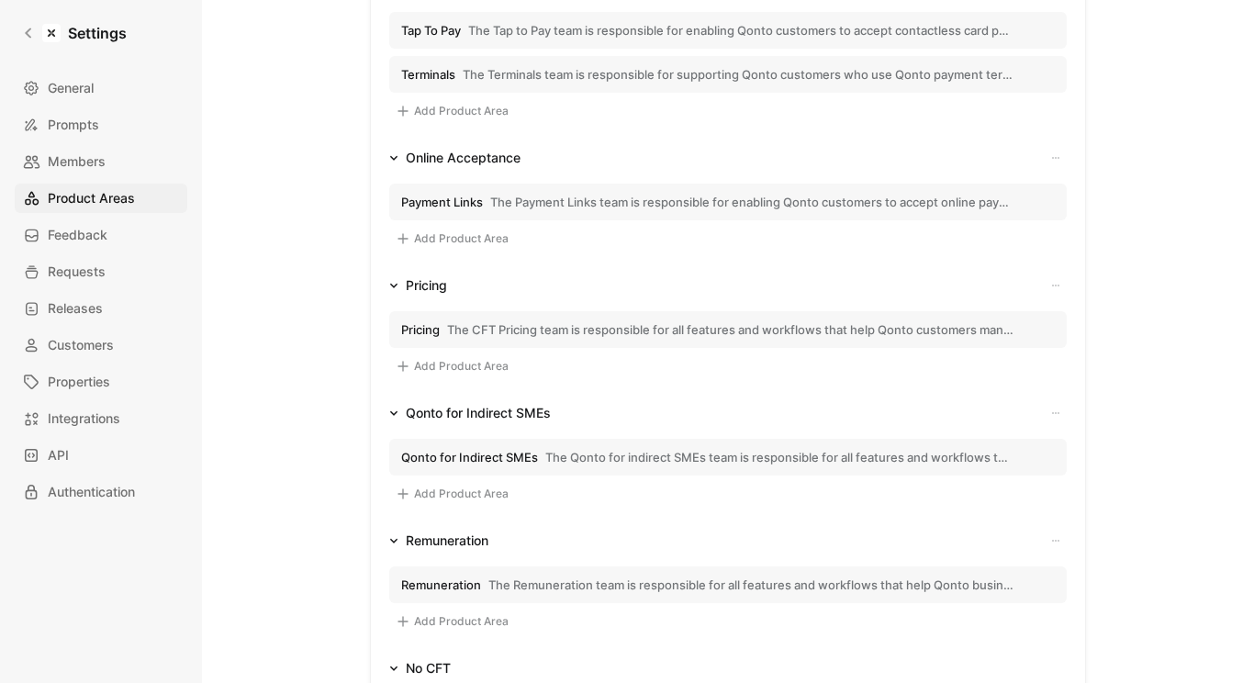
scroll to position [875, 0]
click at [621, 331] on span "The CFT Pricing team is responsible for all features and workflows that help Qo…" at bounding box center [730, 327] width 567 height 17
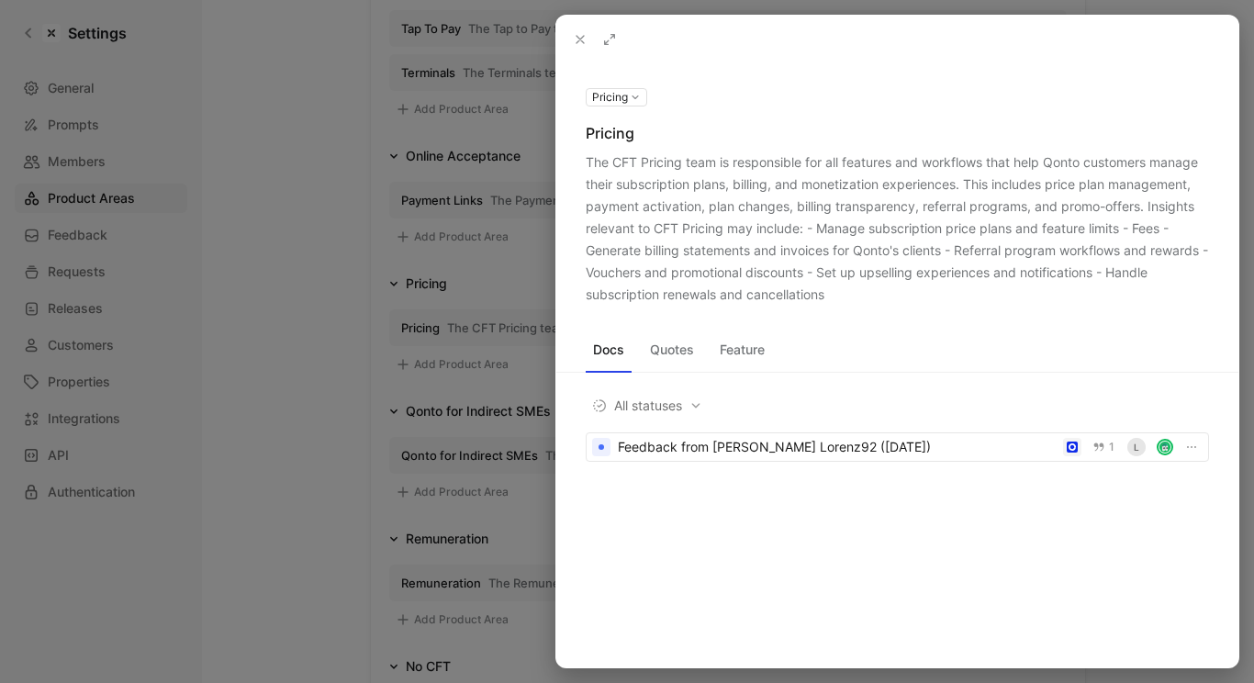
drag, startPoint x: 777, startPoint y: 232, endPoint x: 777, endPoint y: 280, distance: 47.7
click at [777, 280] on div "The CFT Pricing team is responsible for all features and workflows that help Qo…" at bounding box center [896, 228] width 623 height 154
click at [575, 40] on icon at bounding box center [580, 39] width 15 height 15
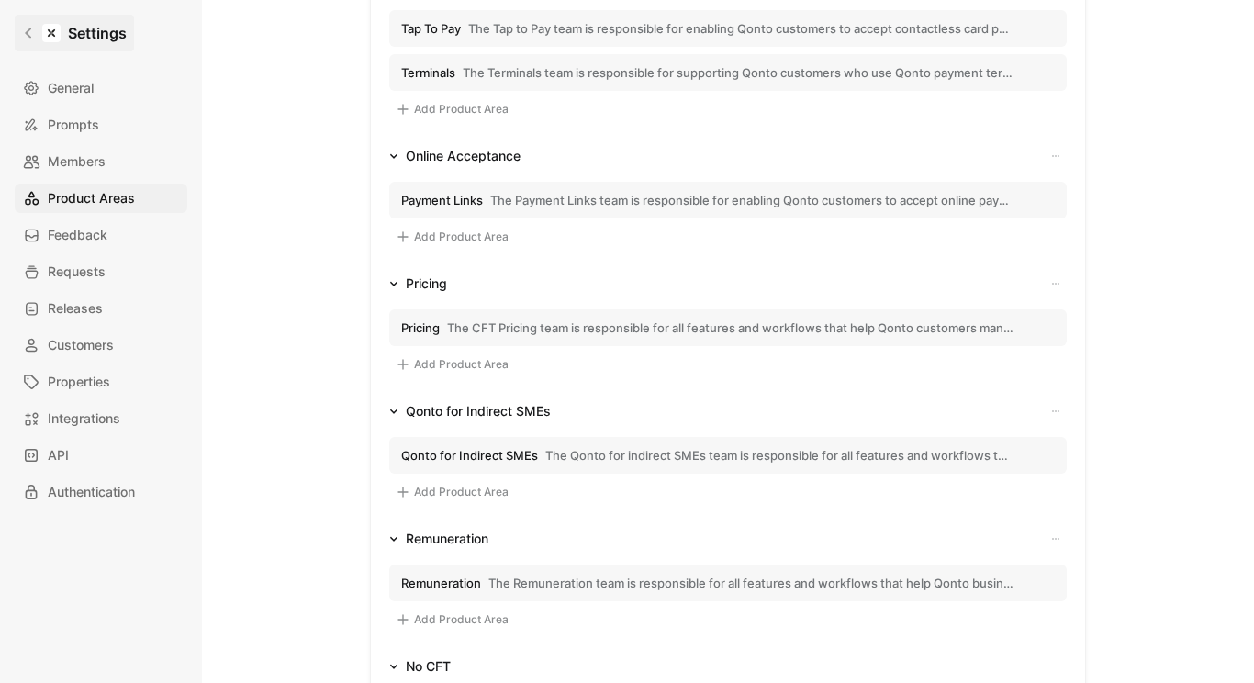
click at [19, 35] on link "Settings" at bounding box center [74, 33] width 119 height 37
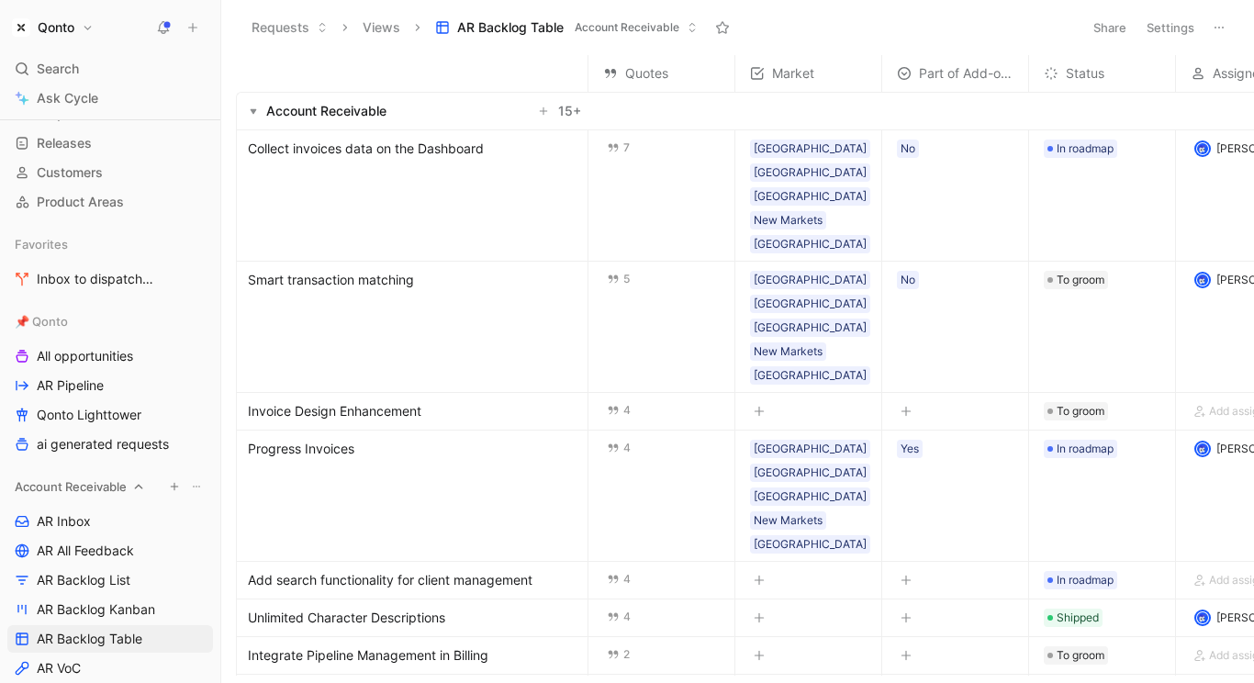
scroll to position [137, 0]
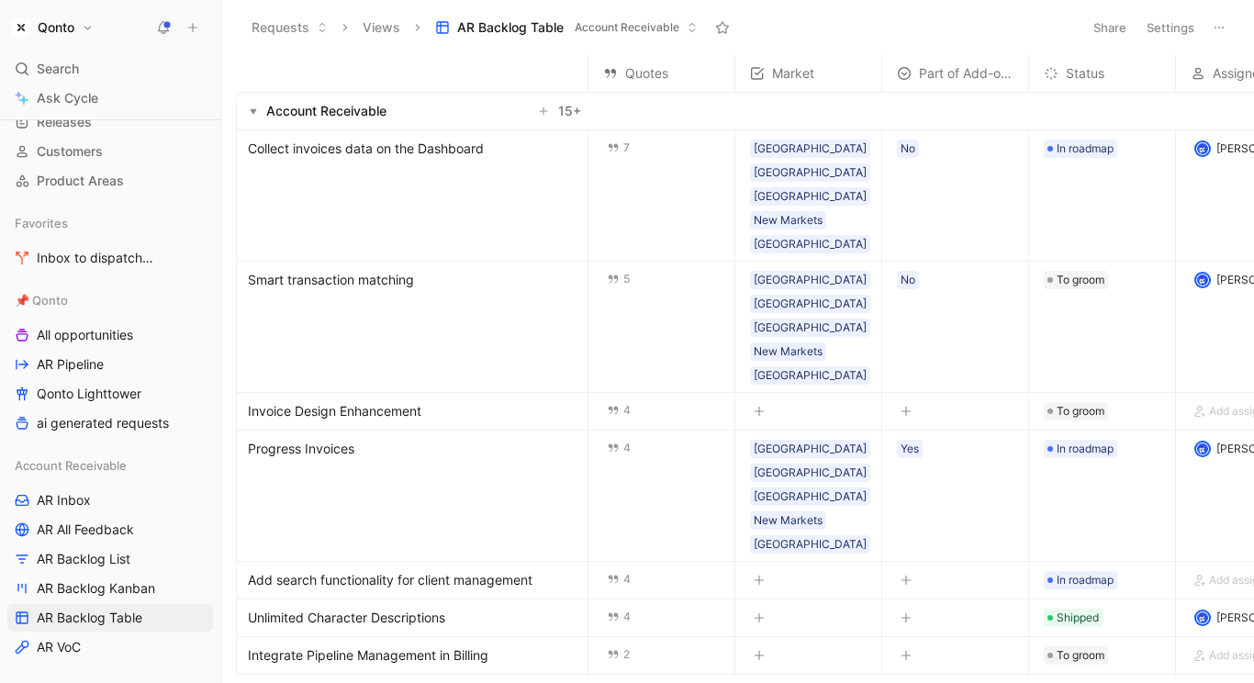
click at [55, 14] on div "Qonto Search ⌘ K Ask Cycle Workspace Home G then H Feedback G then F Requests G…" at bounding box center [110, 341] width 220 height 683
click at [55, 39] on button "Qonto" at bounding box center [52, 28] width 91 height 26
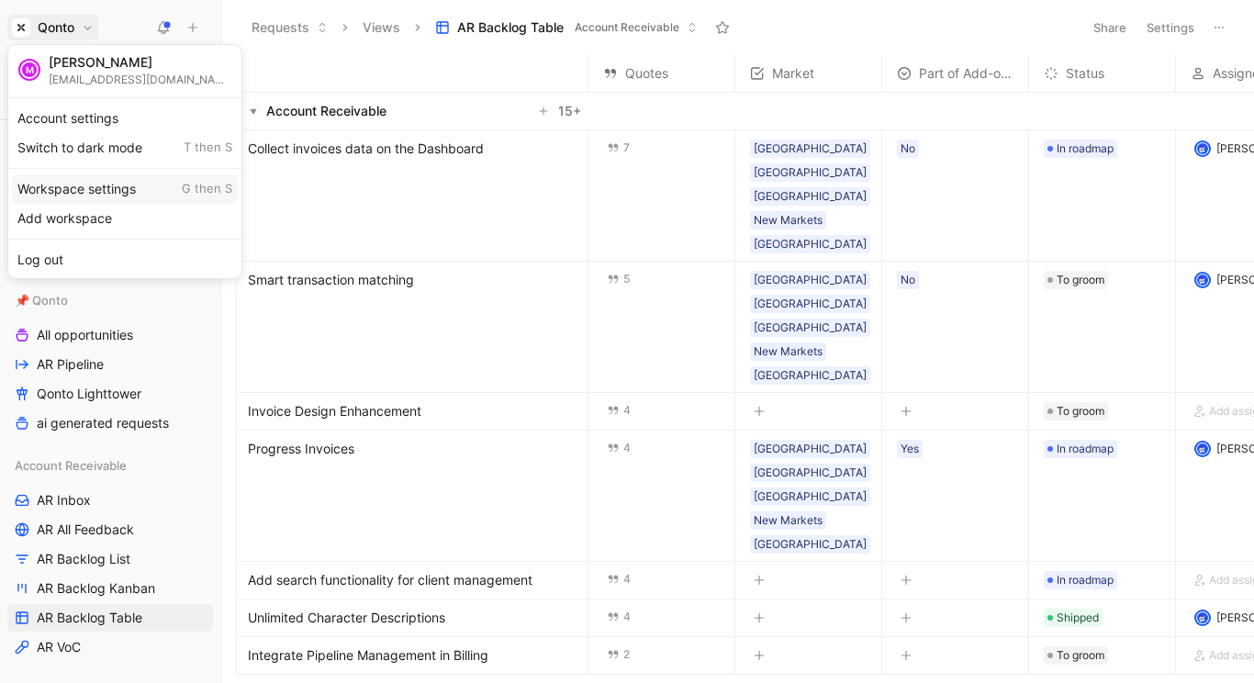
click at [101, 192] on div "Workspace settings G then S" at bounding box center [125, 188] width 226 height 29
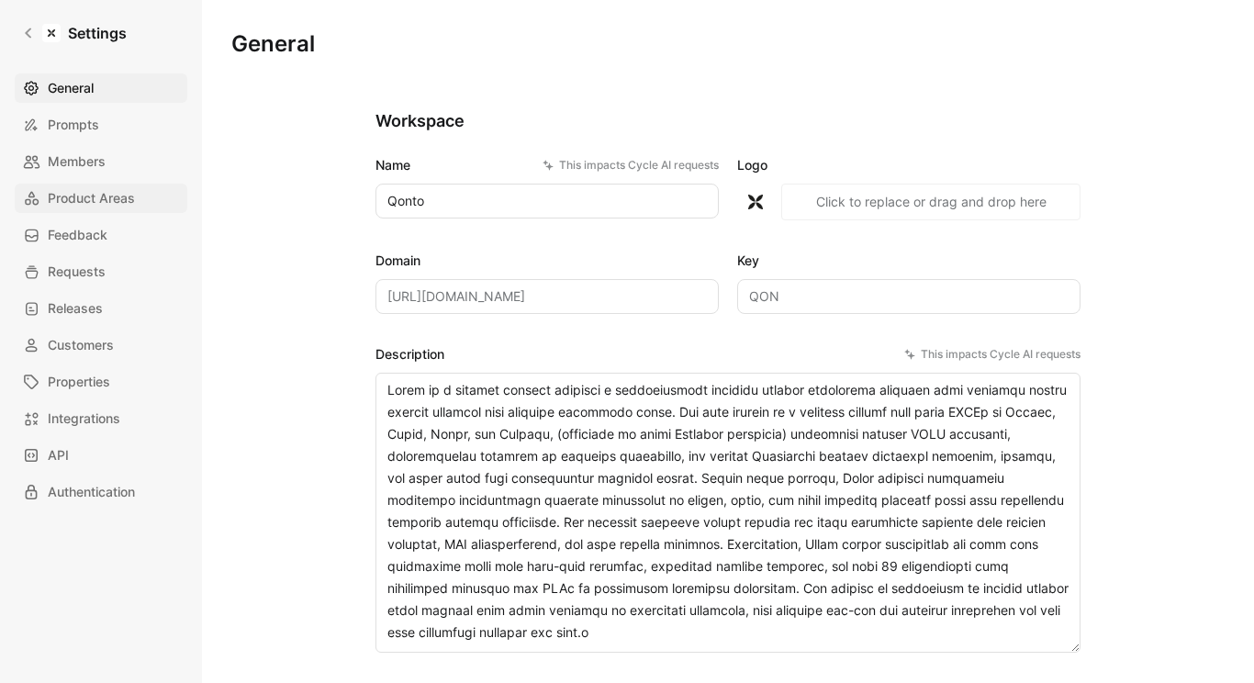
click at [93, 194] on span "Product Areas" at bounding box center [91, 198] width 87 height 22
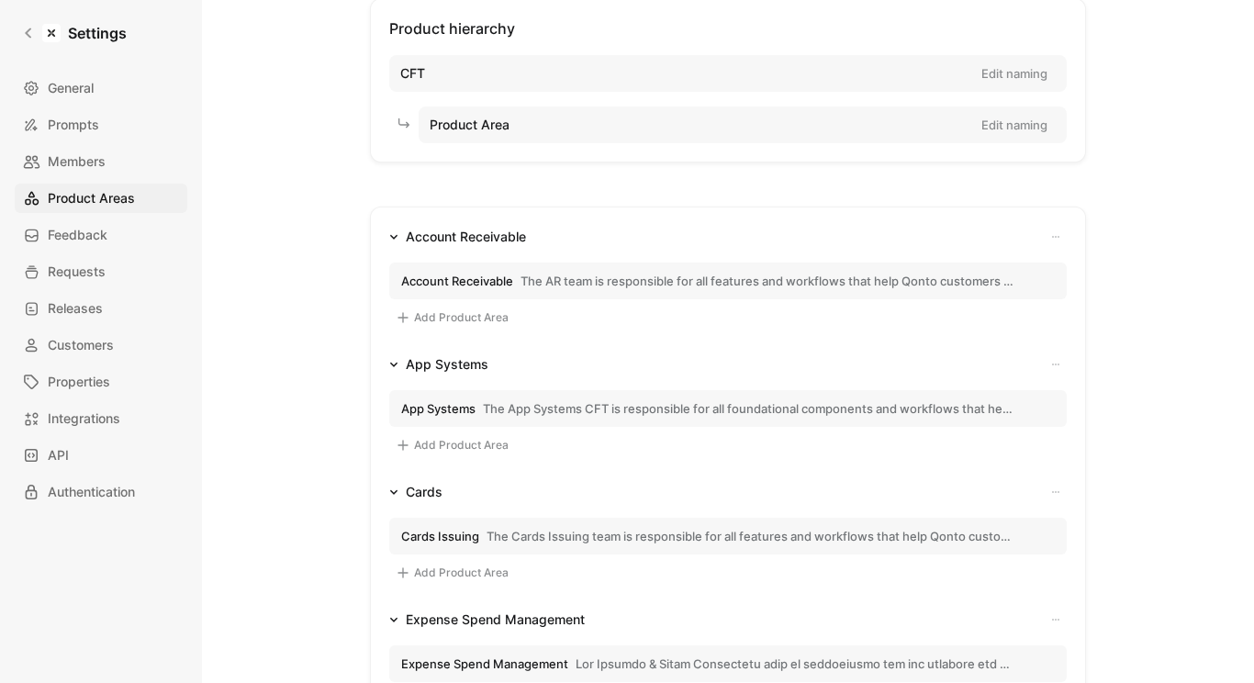
scroll to position [150, 0]
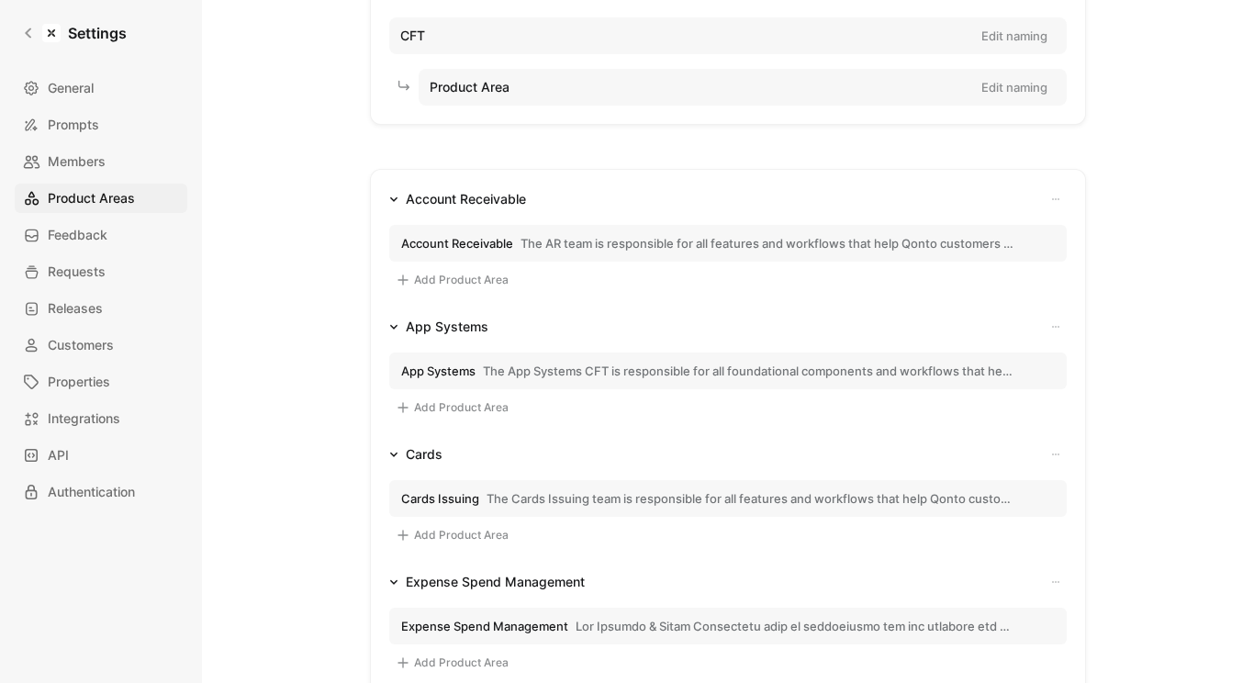
click at [581, 235] on span "The AR team is responsible for all features and workflows that help Qonto custo…" at bounding box center [767, 243] width 494 height 17
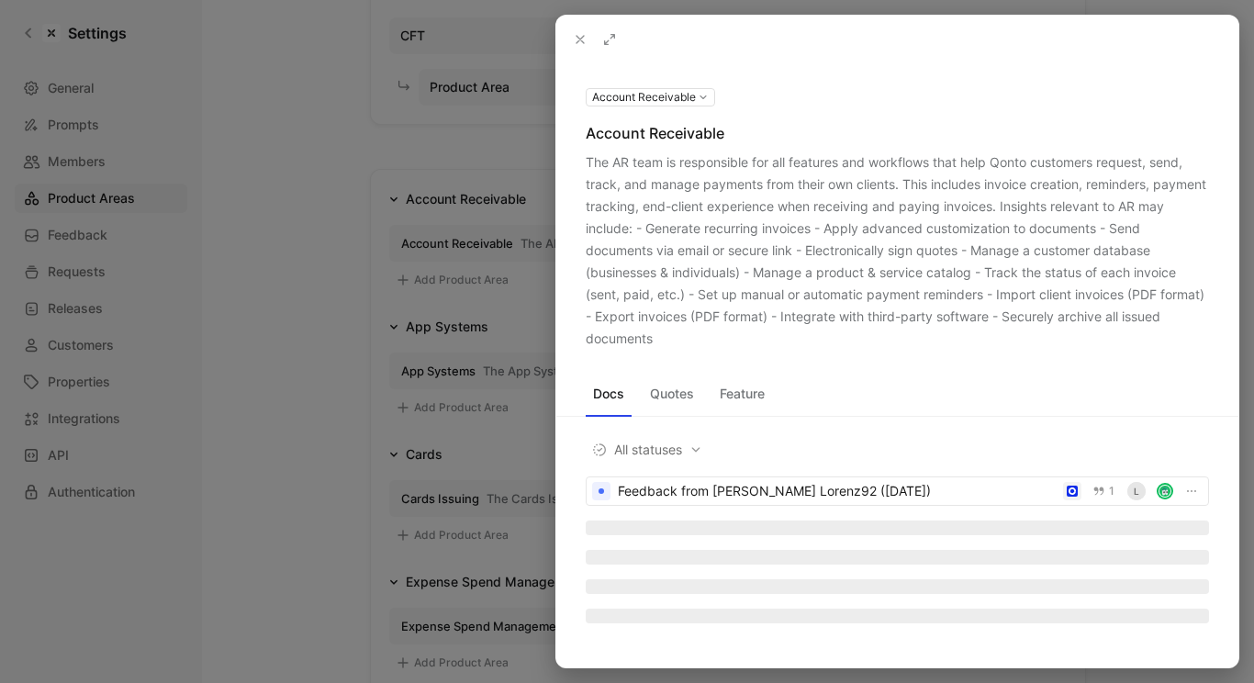
click at [600, 160] on div "The AR team is responsible for all features and workflows that help Qonto custo…" at bounding box center [896, 250] width 623 height 198
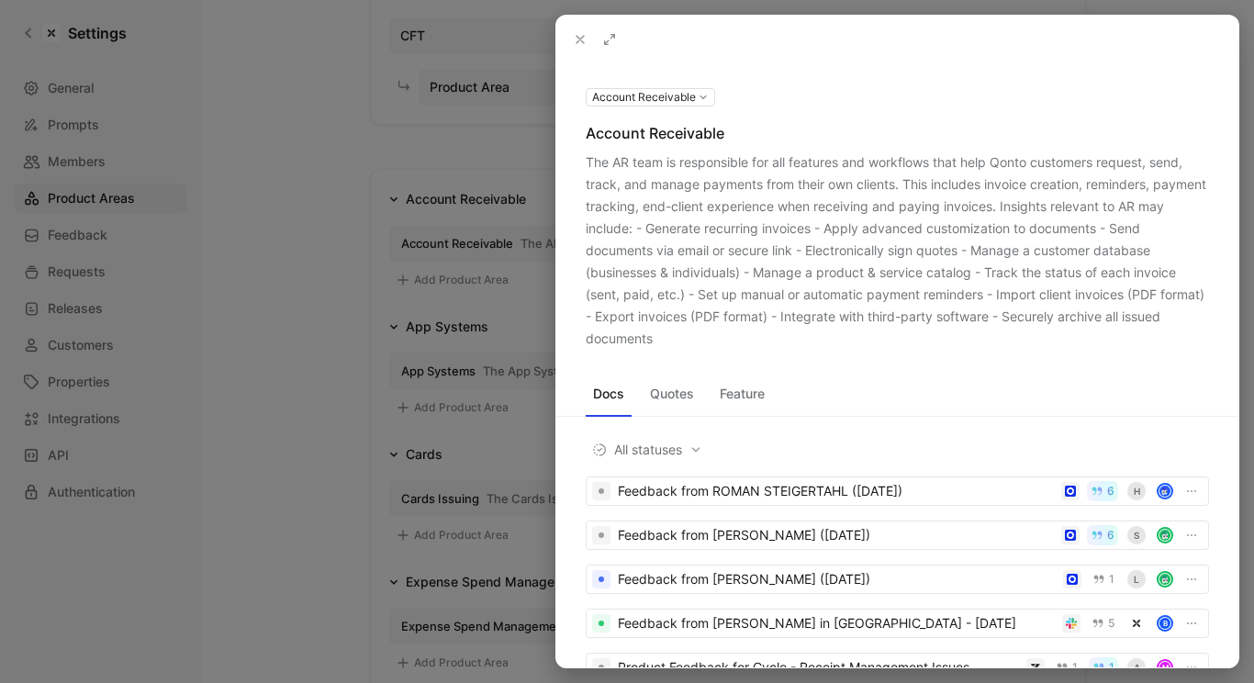
drag, startPoint x: 671, startPoint y: 314, endPoint x: 677, endPoint y: 340, distance: 26.5
click at [677, 340] on div "The AR team is responsible for all features and workflows that help Qonto custo…" at bounding box center [896, 250] width 623 height 198
click at [672, 340] on div "The AR team is responsible for all features and workflows that help Qonto custo…" at bounding box center [896, 250] width 623 height 198
drag, startPoint x: 672, startPoint y: 340, endPoint x: 591, endPoint y: 167, distance: 191.3
click at [591, 167] on div "The AR team is responsible for all features and workflows that help Qonto custo…" at bounding box center [896, 250] width 623 height 198
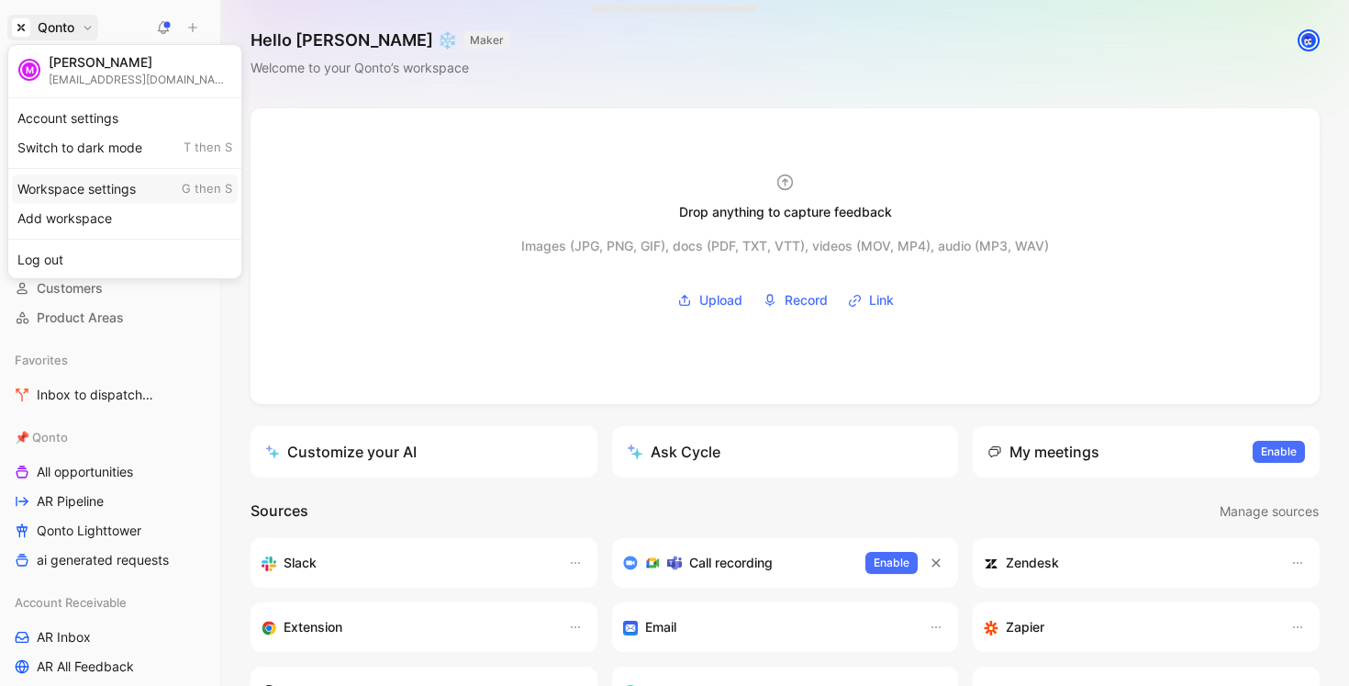
click at [87, 190] on div "Workspace settings G then S" at bounding box center [125, 188] width 226 height 29
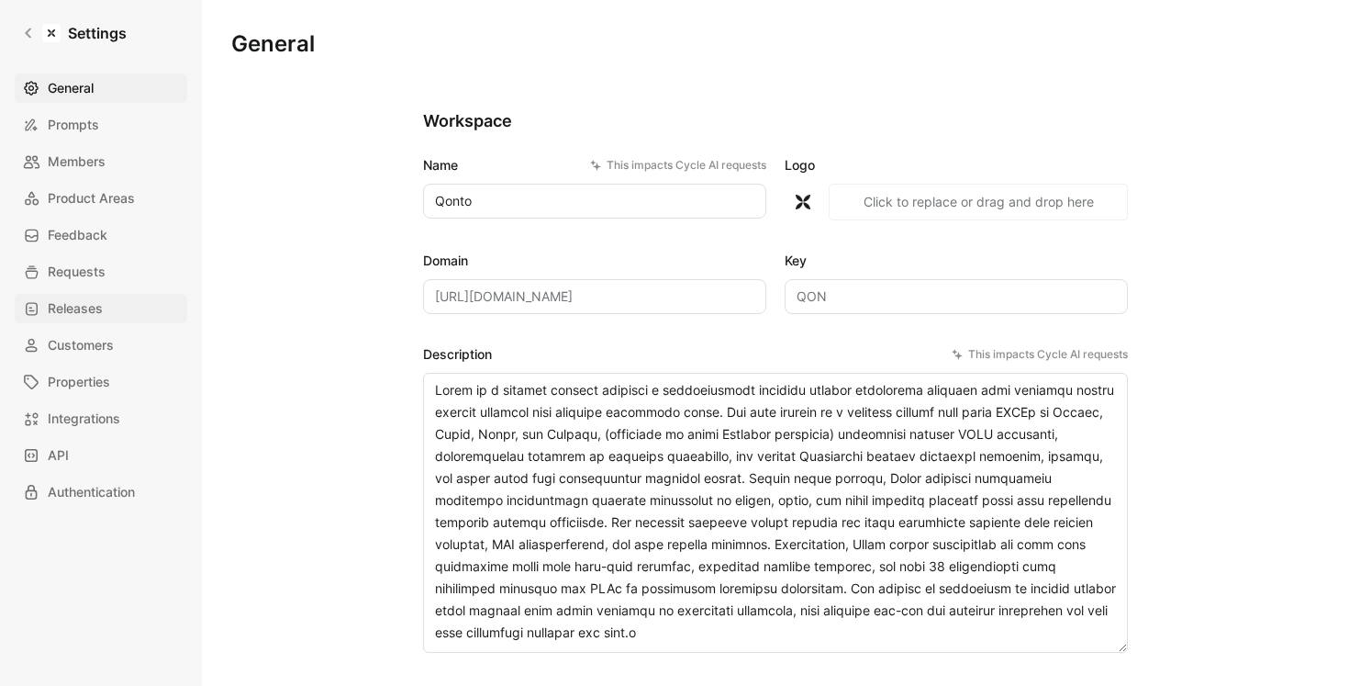
click at [114, 304] on link "Releases" at bounding box center [101, 308] width 173 height 29
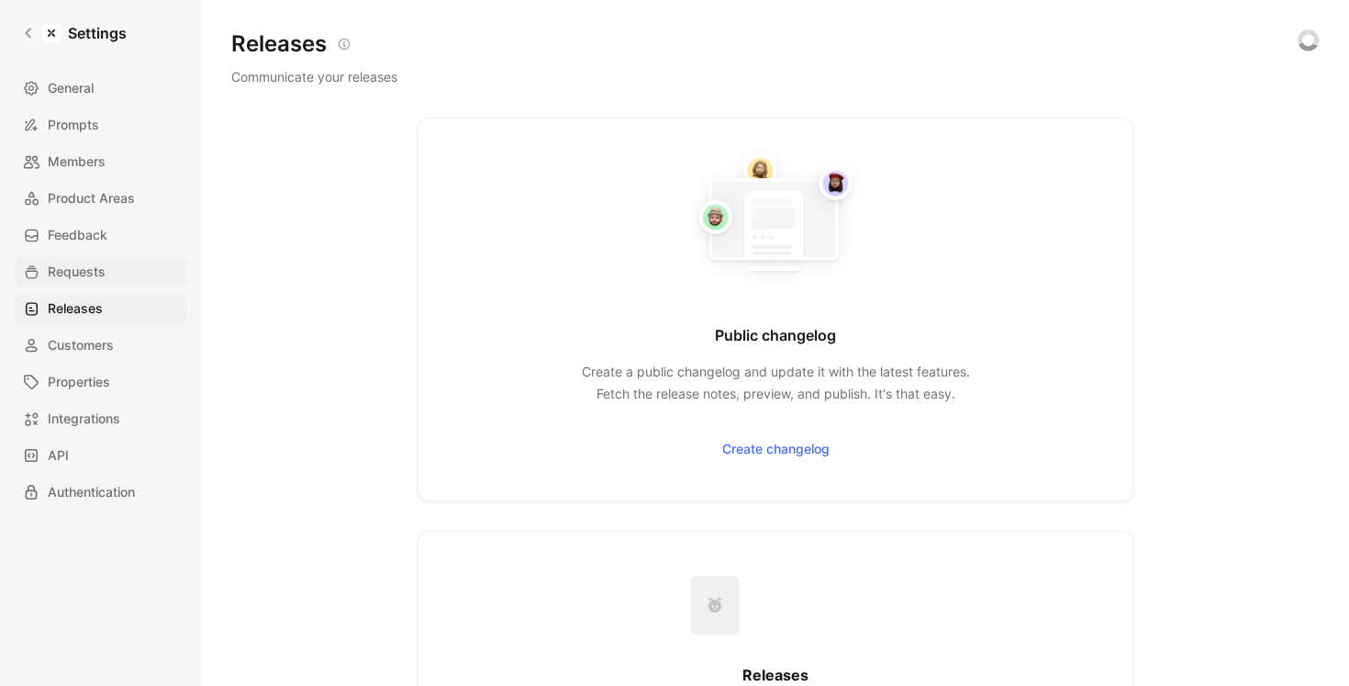
click at [111, 276] on link "Requests" at bounding box center [101, 271] width 173 height 29
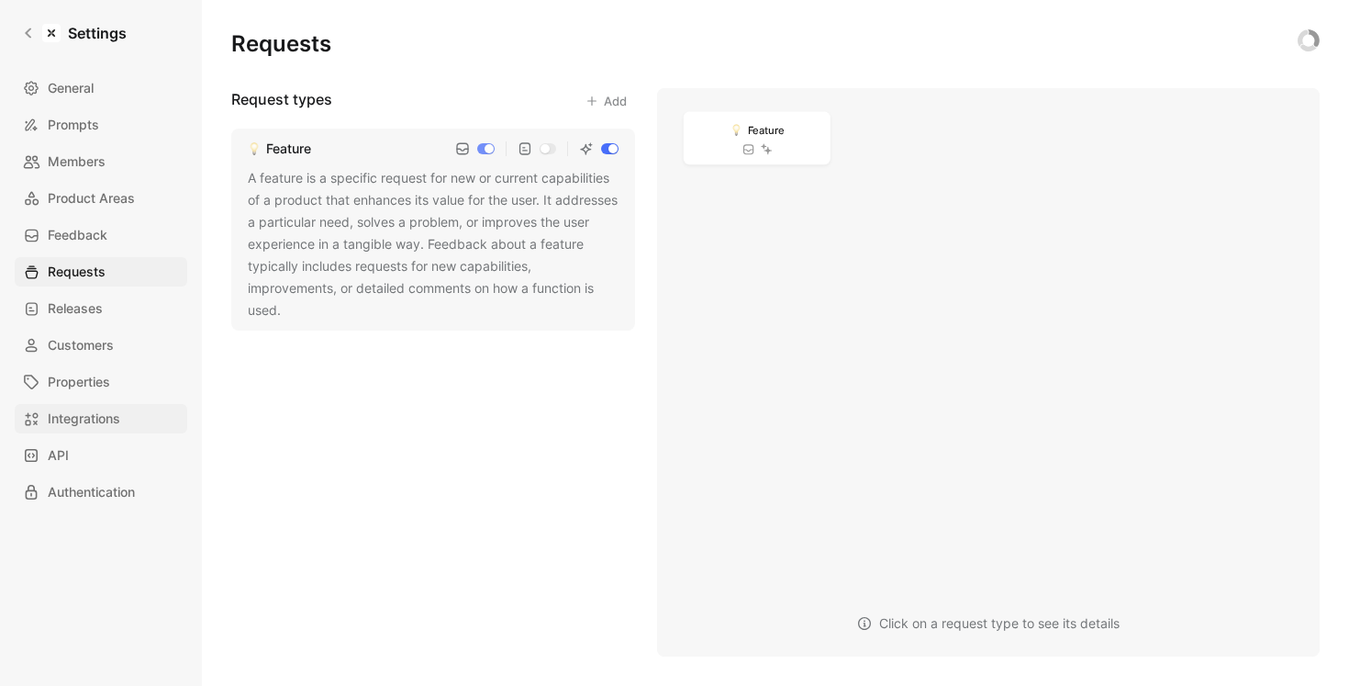
click at [109, 404] on link "Integrations" at bounding box center [101, 418] width 173 height 29
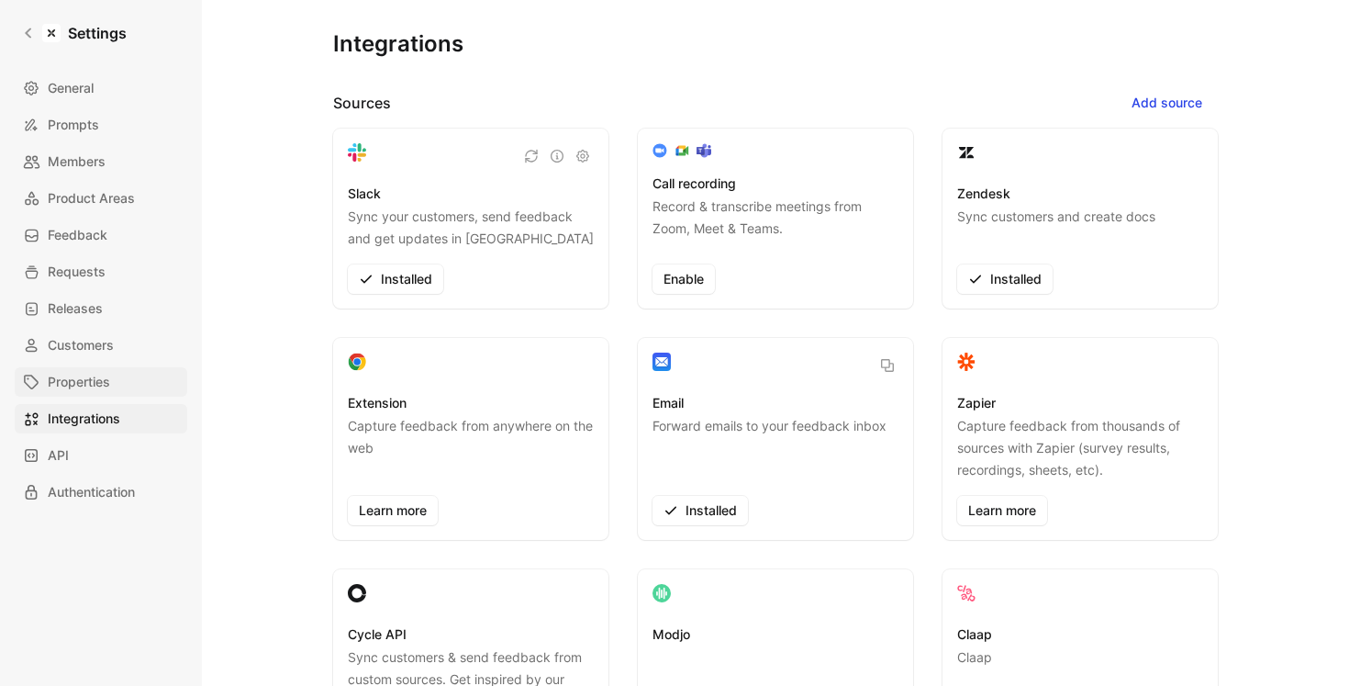
click at [109, 384] on span "Properties" at bounding box center [79, 382] width 62 height 22
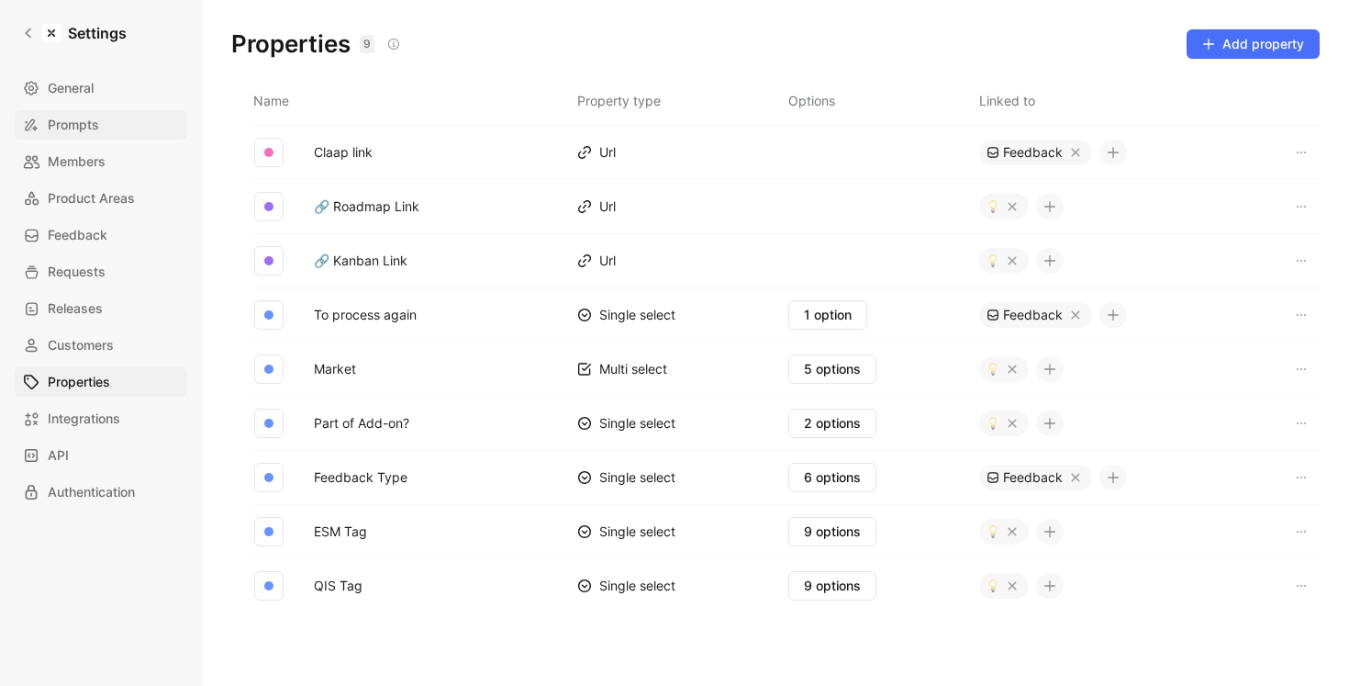
click at [103, 137] on link "Prompts" at bounding box center [101, 124] width 173 height 29
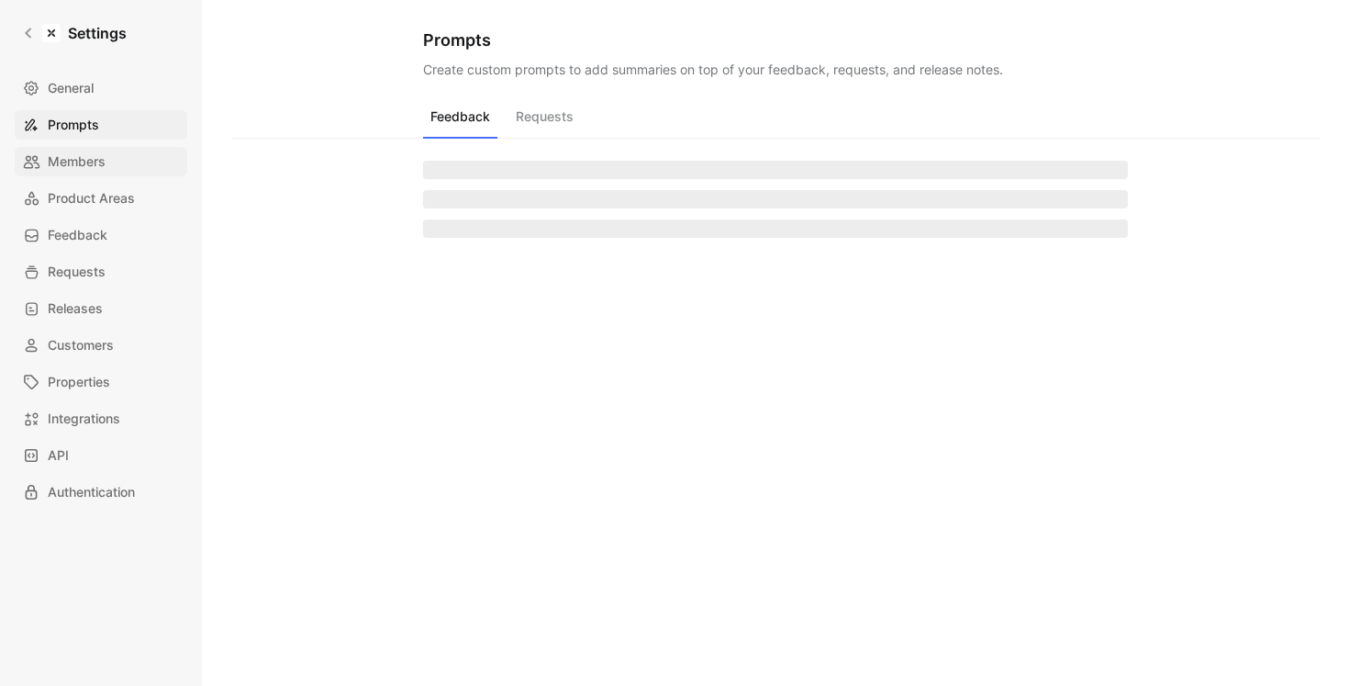
click at [102, 162] on span "Members" at bounding box center [77, 162] width 58 height 22
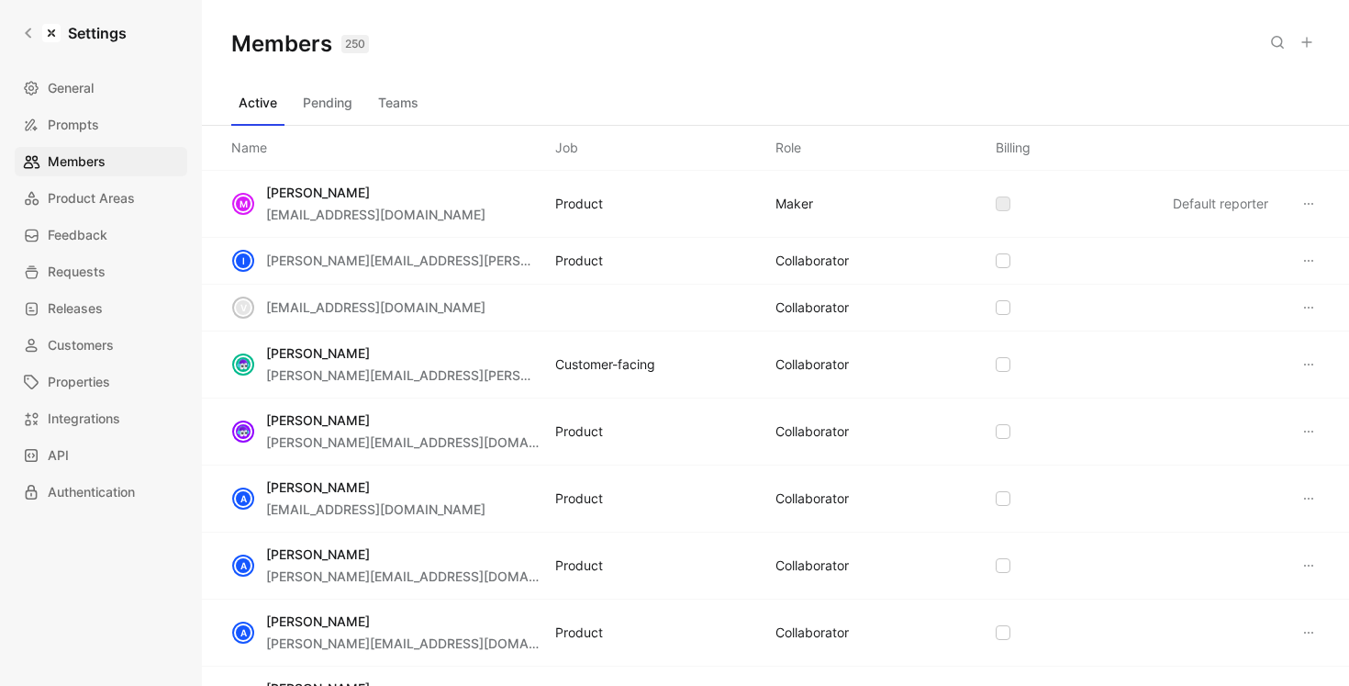
click at [1310, 40] on icon at bounding box center [1306, 42] width 15 height 15
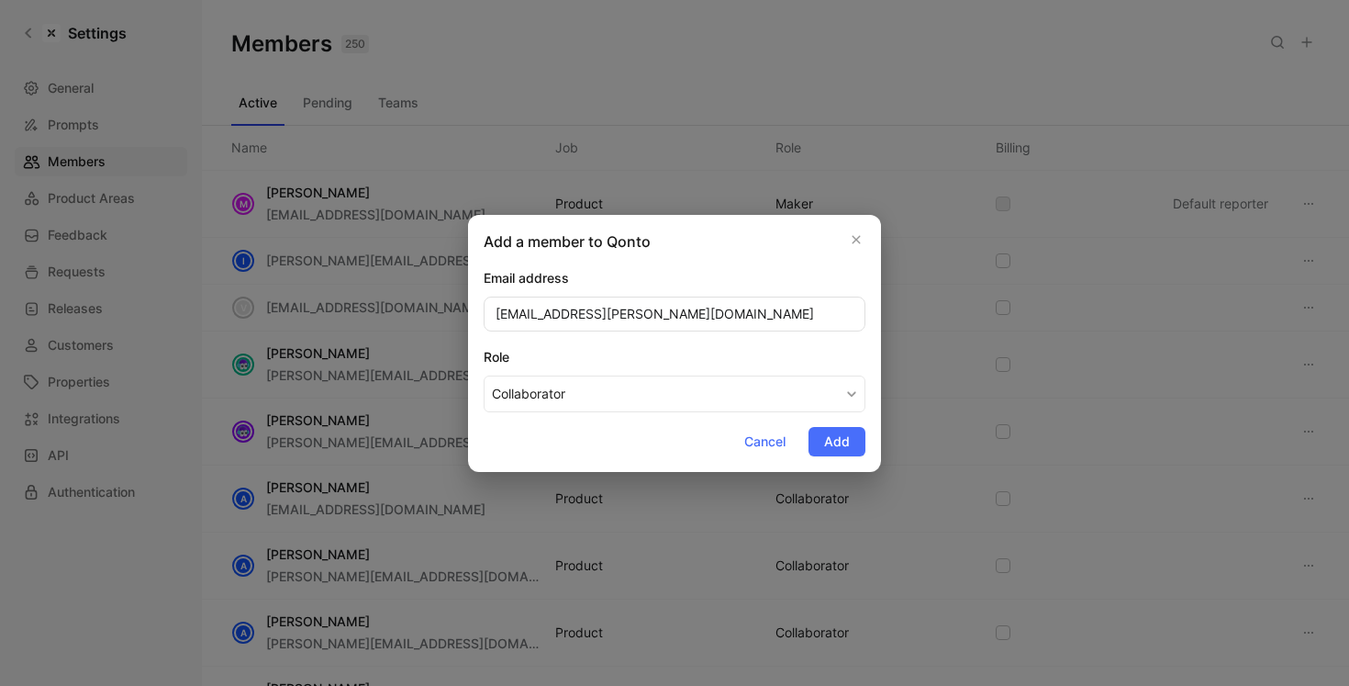
type input "[EMAIL_ADDRESS][PERSON_NAME][DOMAIN_NAME]"
click at [784, 398] on button "Collaborator" at bounding box center [675, 393] width 382 height 37
click at [830, 441] on span "Add" at bounding box center [837, 441] width 26 height 22
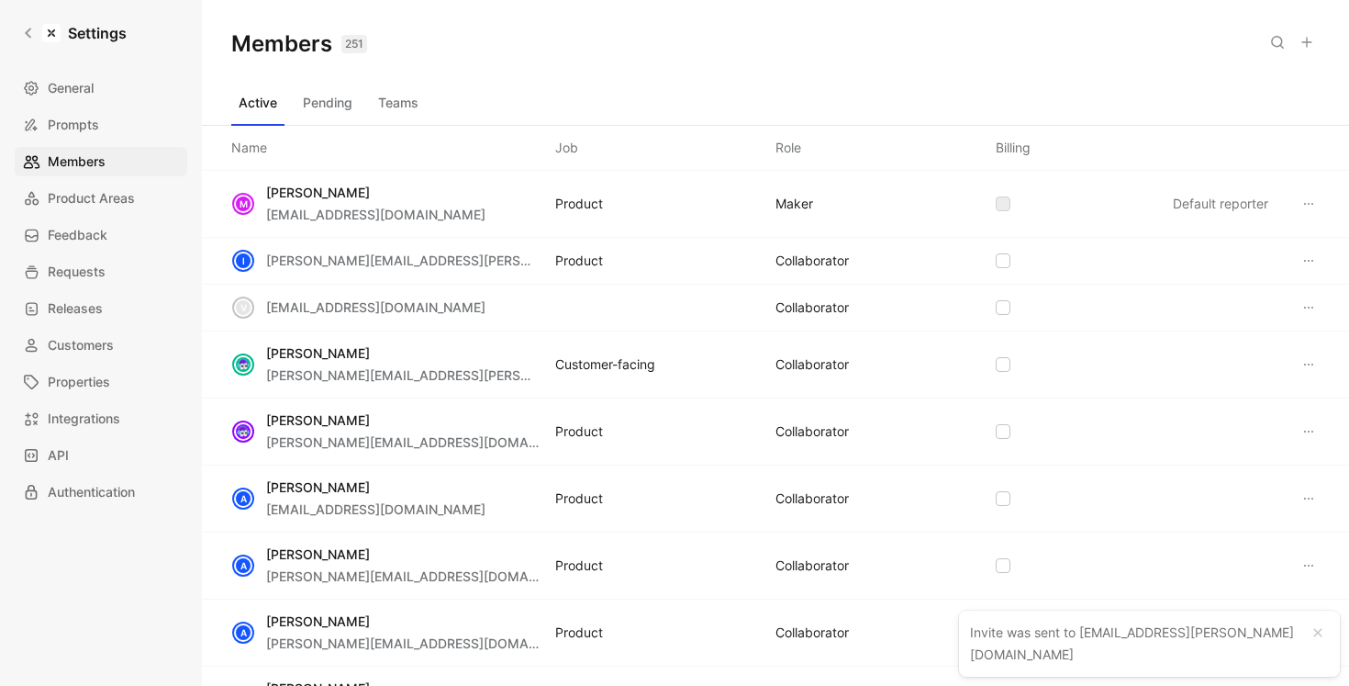
click at [336, 98] on button "Pending" at bounding box center [327, 102] width 64 height 29
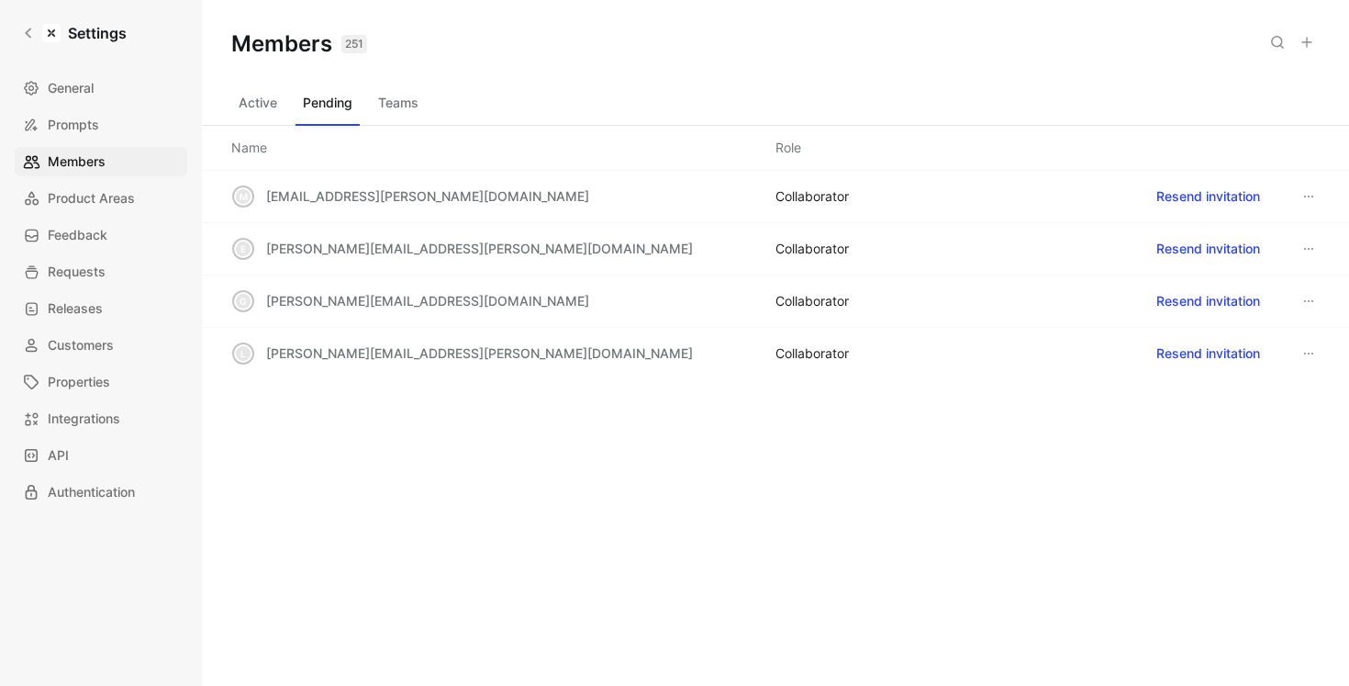
click at [1198, 356] on button "Resend invitation" at bounding box center [1208, 353] width 120 height 29
click at [1194, 294] on button "Resend invitation" at bounding box center [1208, 300] width 120 height 29
click at [1189, 240] on button "Resend invitation" at bounding box center [1208, 248] width 120 height 29
click at [389, 97] on button "Teams" at bounding box center [398, 102] width 55 height 29
